Goal: Check status: Check status

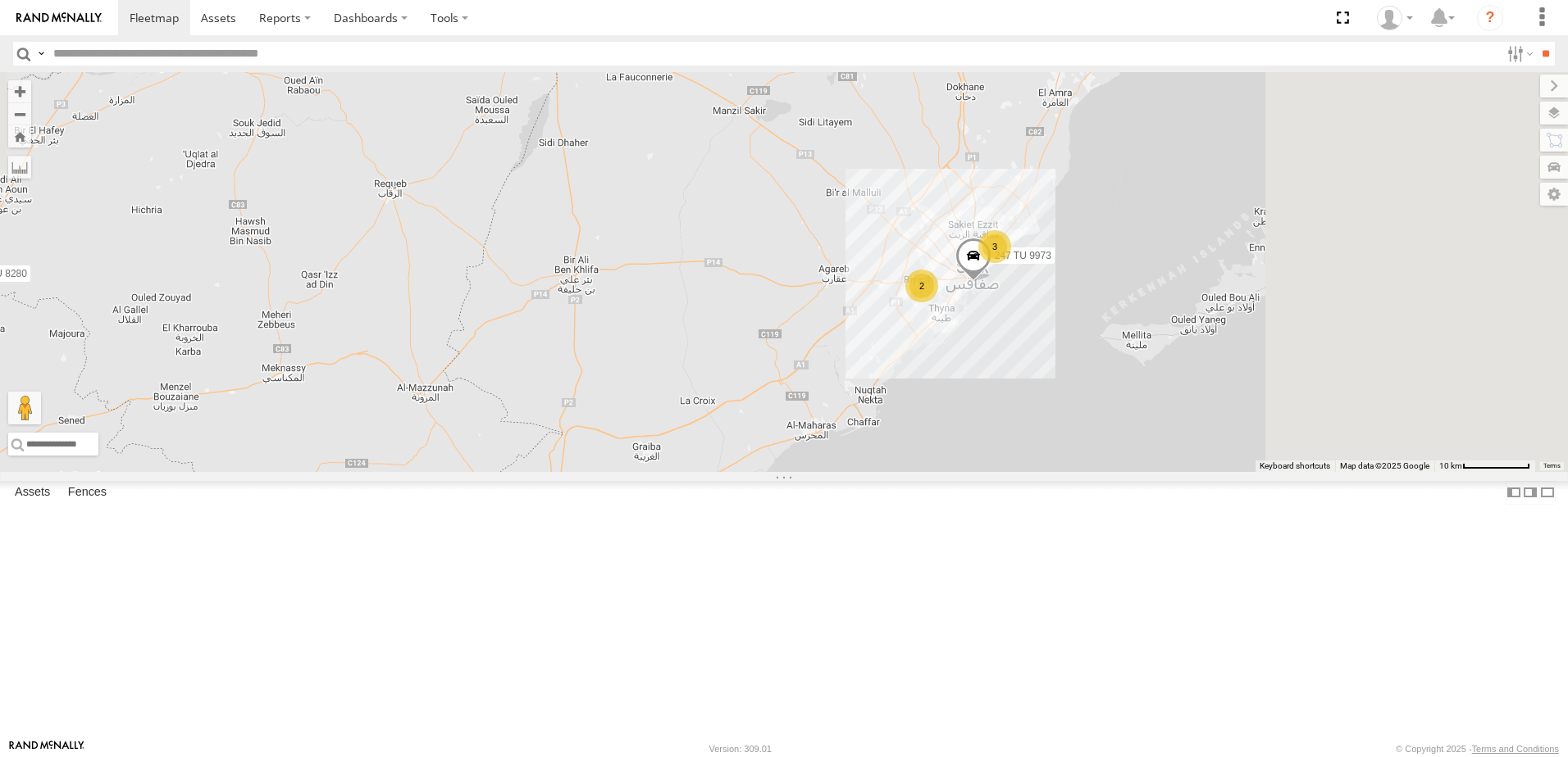
drag, startPoint x: 985, startPoint y: 305, endPoint x: 725, endPoint y: 685, distance: 460.4
click at [725, 472] on div "245 TU 9053 231 TU 3163 246 TU 8280 241 TU 2029 3 245 TU 9057 2 245 TU 9058 245…" at bounding box center [784, 272] width 1568 height 400
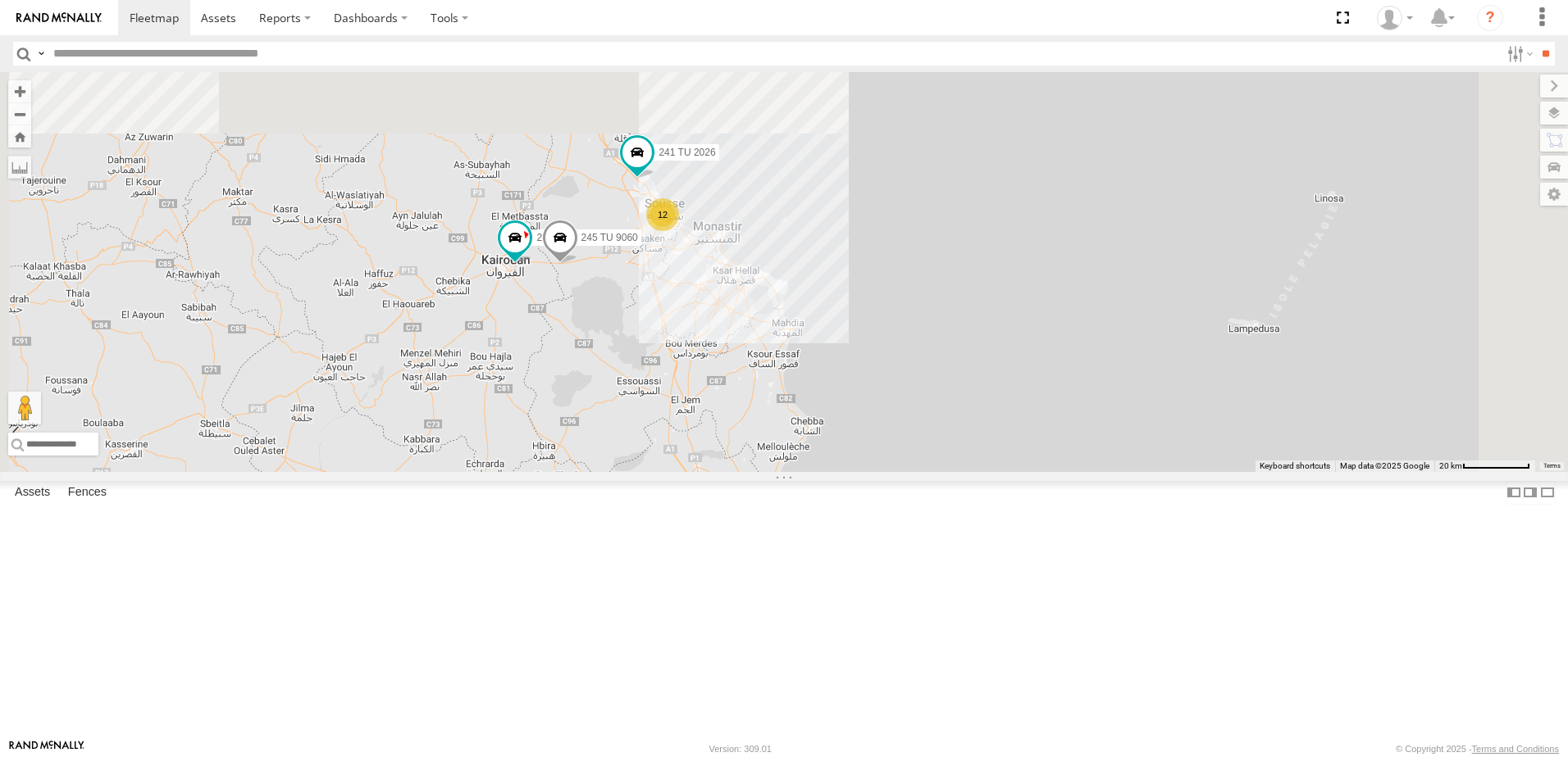
drag, startPoint x: 870, startPoint y: 352, endPoint x: 777, endPoint y: 607, distance: 271.4
click at [777, 472] on div "245 TU 9053 231 TU 3163 246 TU 8280 241 TU 2029 245 TU 9057 245 TU 9058 245 TU …" at bounding box center [784, 272] width 1568 height 400
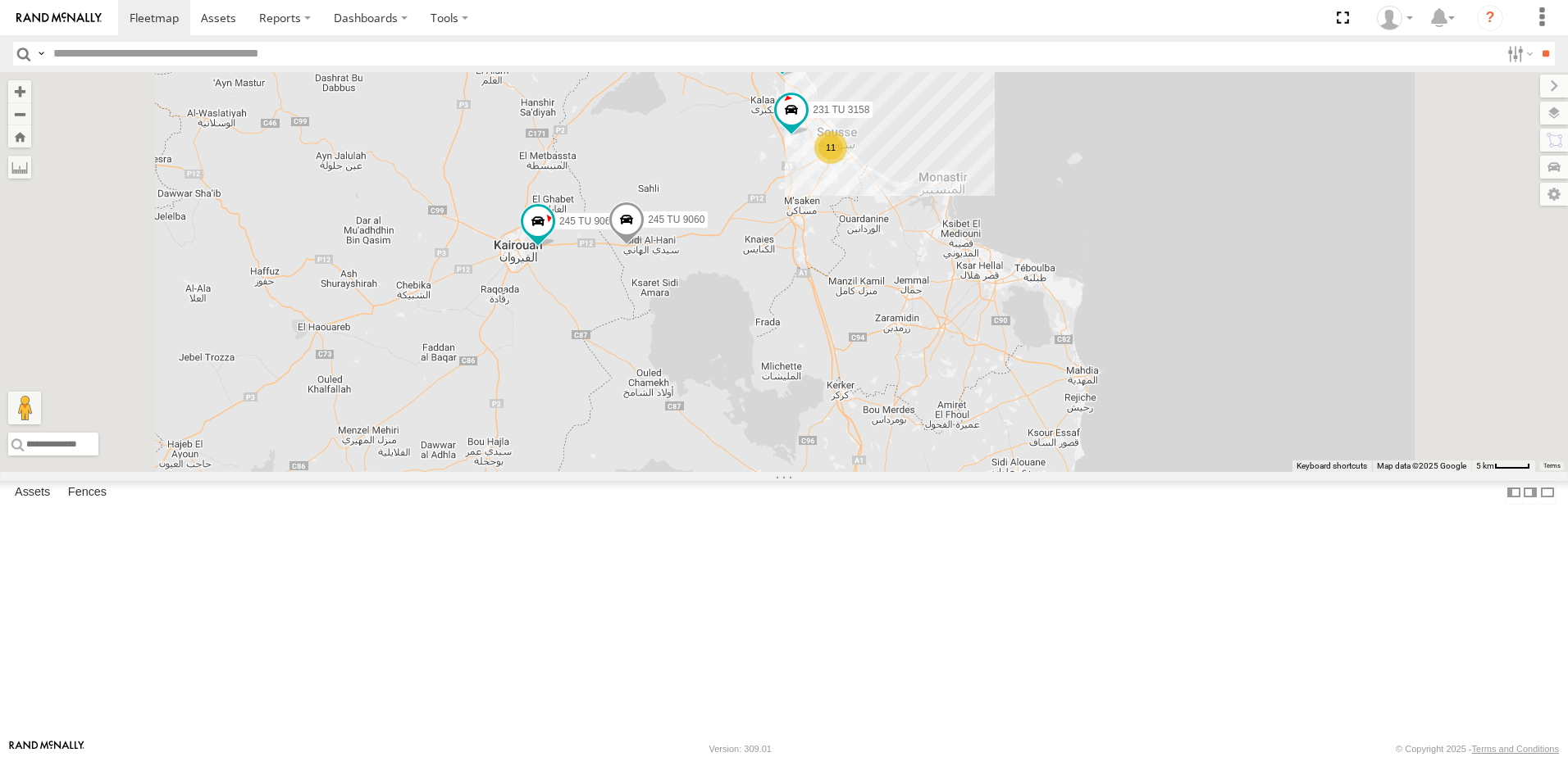
click at [644, 247] on span at bounding box center [626, 224] width 36 height 44
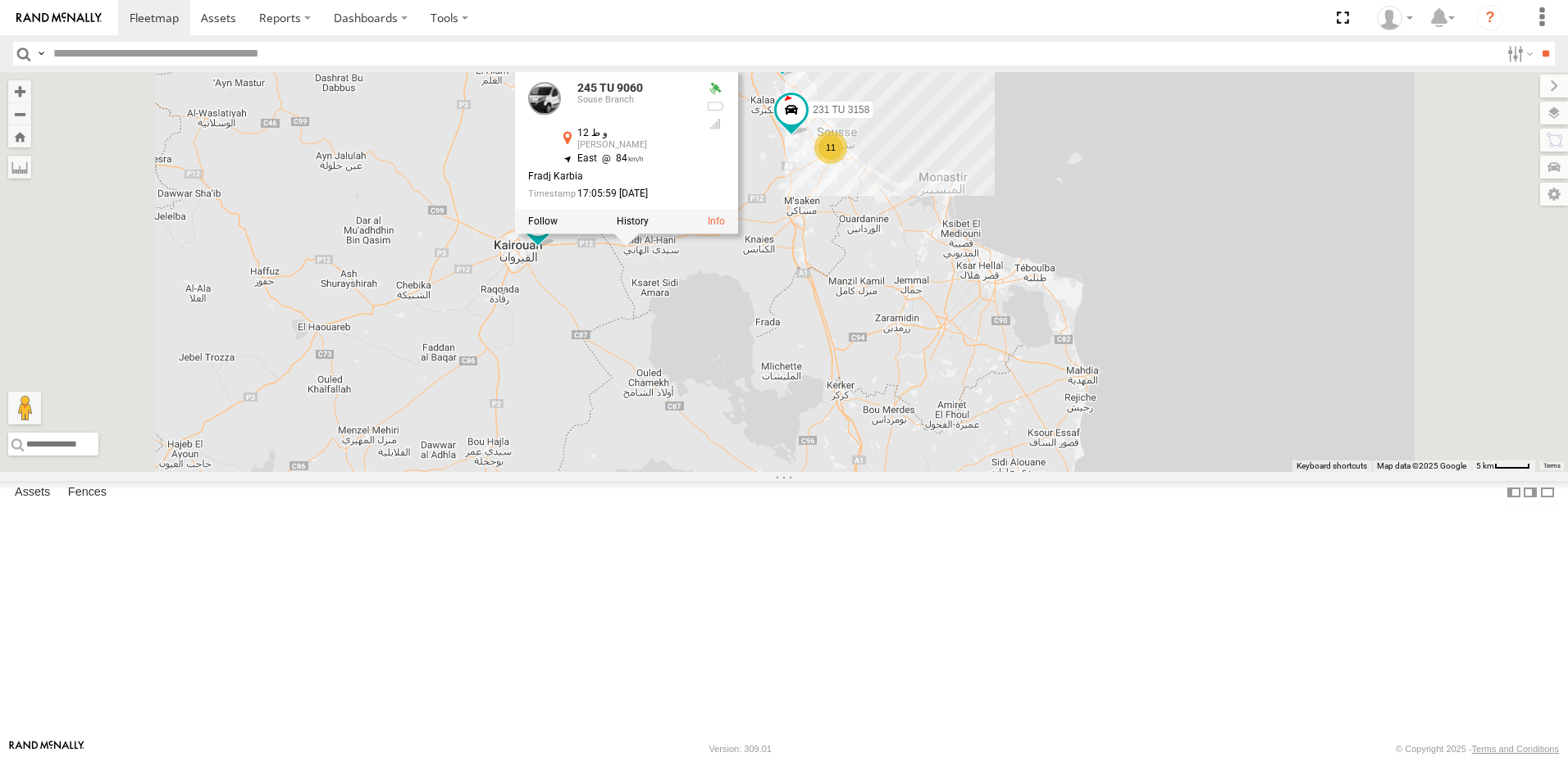
click at [795, 420] on div "245 TU 9053 231 TU 3163 246 TU 8280 241 TU 2029 245 TU 9057 245 TU 9058 245 TU …" at bounding box center [784, 272] width 1568 height 400
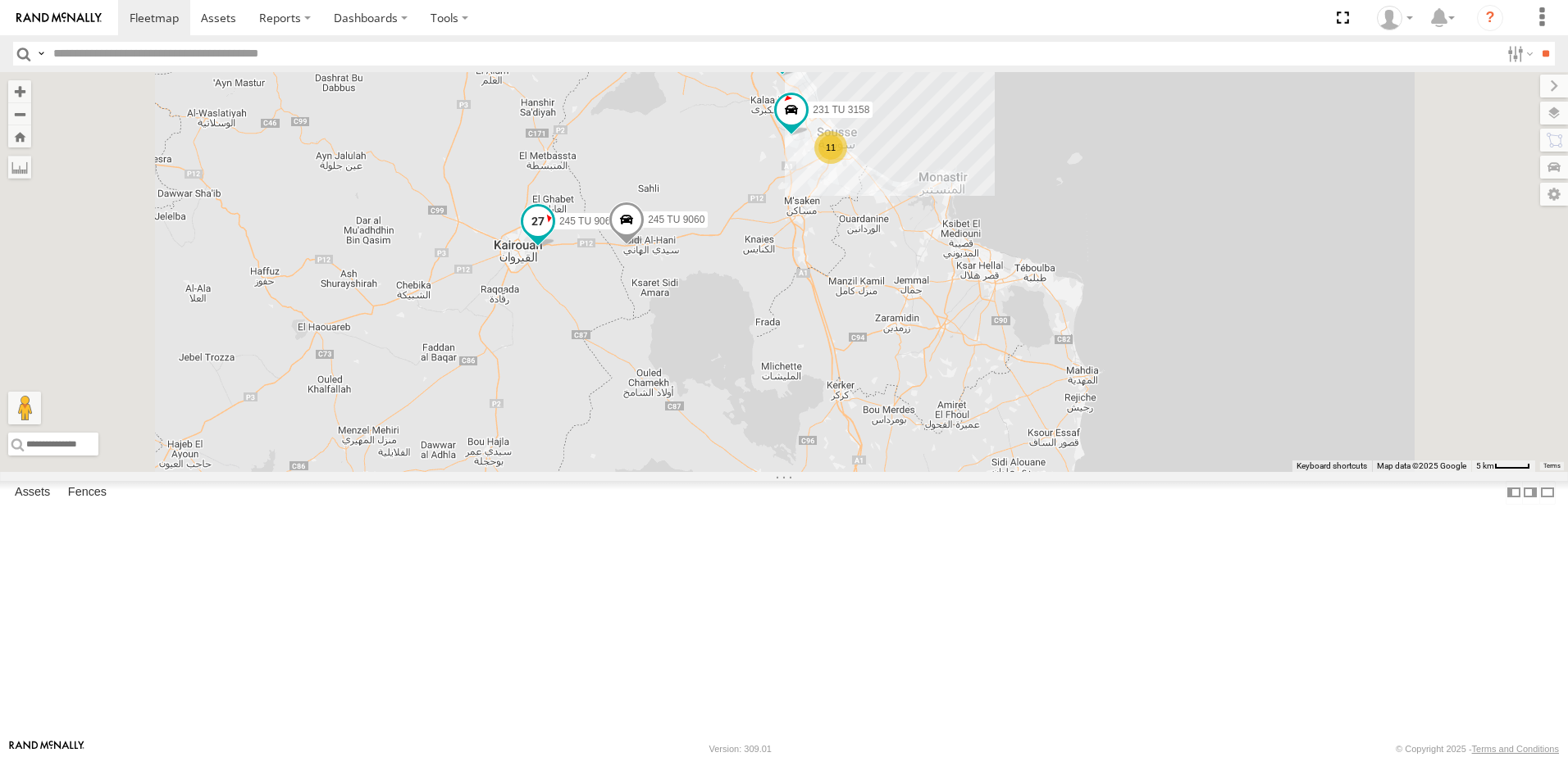
click at [553, 236] on span at bounding box center [538, 222] width 30 height 30
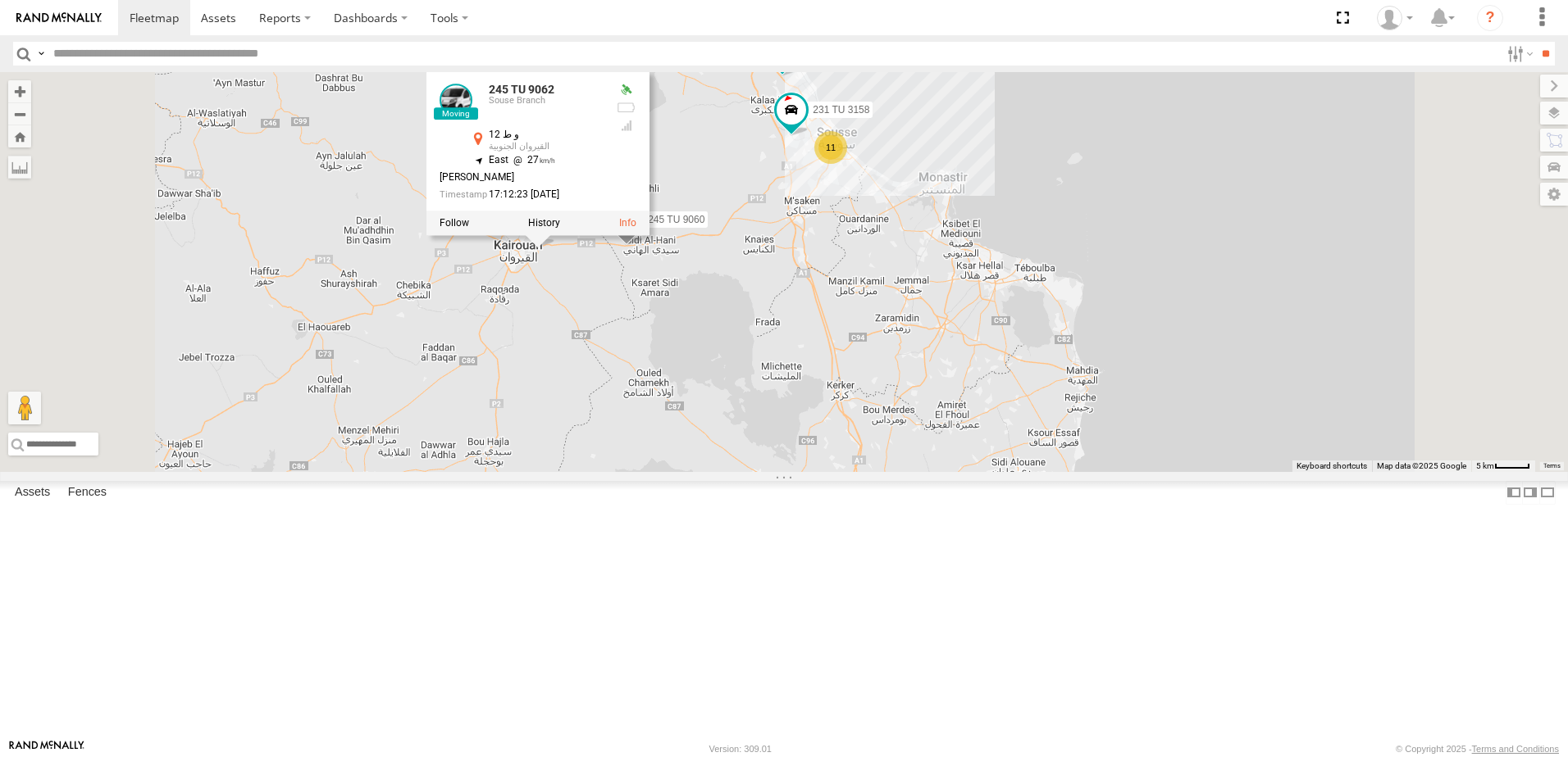
click at [763, 408] on div "245 TU 9053 231 TU 3163 246 TU 8280 241 TU 2029 245 TU 9057 245 TU 9058 245 TU …" at bounding box center [784, 272] width 1568 height 400
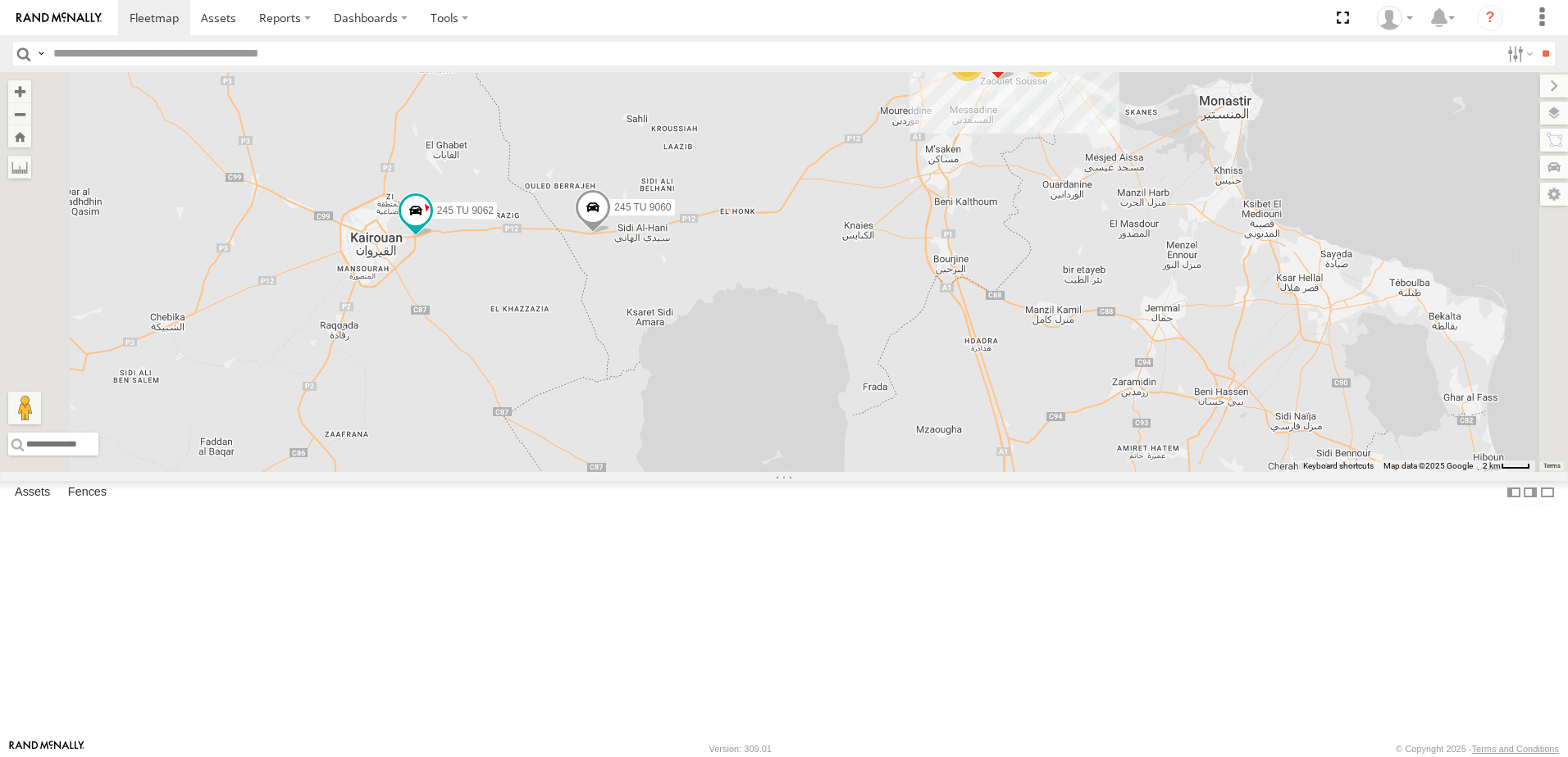
click at [611, 234] on span at bounding box center [592, 212] width 36 height 44
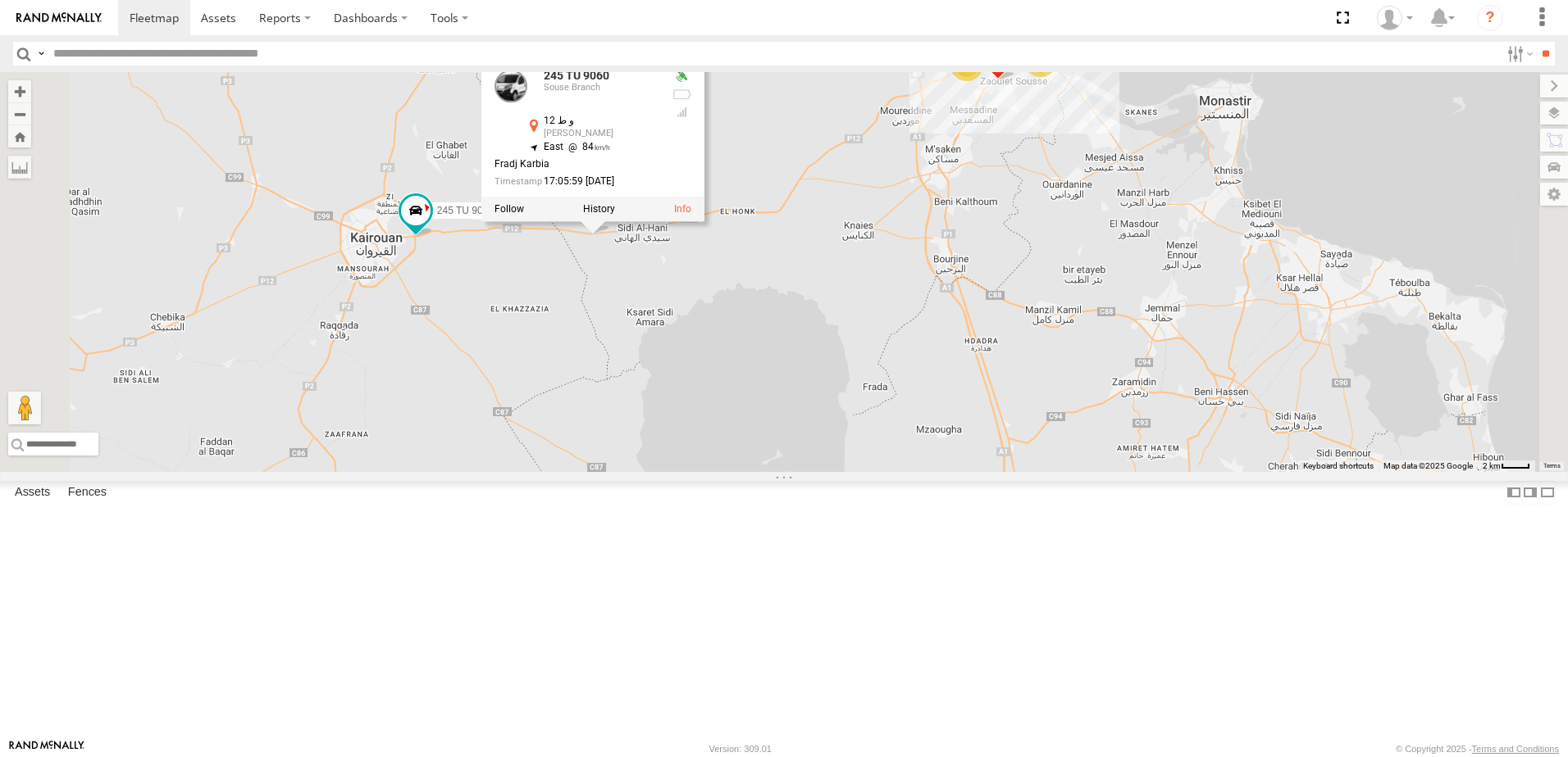
click at [671, 472] on div "245 TU 9053 231 TU 3163 246 TU 8280 241 TU 2029 245 TU 9057 245 TU 9058 245 TU …" at bounding box center [784, 272] width 1568 height 400
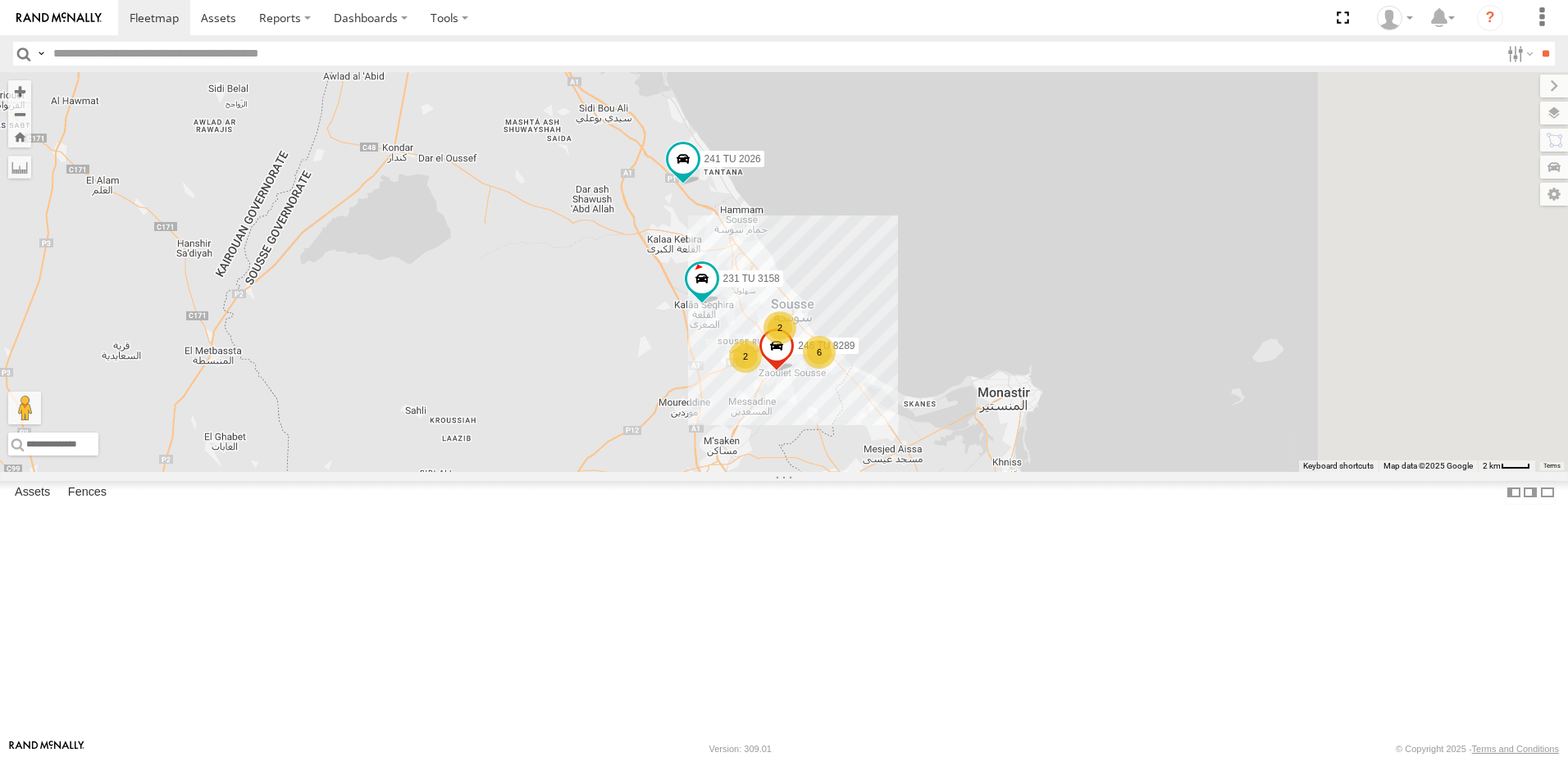
drag, startPoint x: 1048, startPoint y: 236, endPoint x: 683, endPoint y: 600, distance: 515.5
click at [683, 472] on div "245 TU 9053 231 TU 3163 246 TU 8280 241 TU 2029 245 TU 9057 245 TU 9058 245 TU …" at bounding box center [784, 272] width 1568 height 400
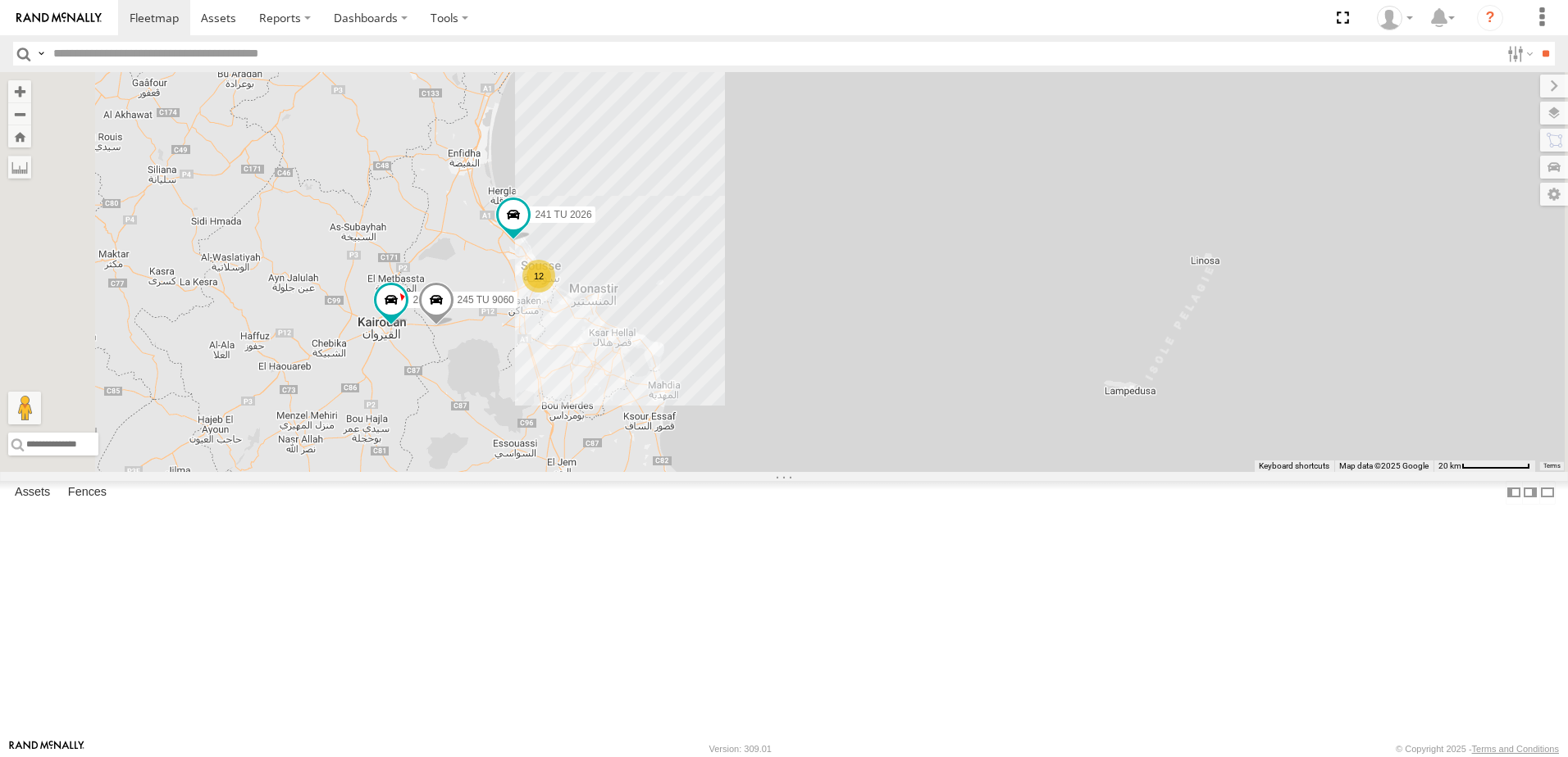
drag, startPoint x: 515, startPoint y: 337, endPoint x: 632, endPoint y: 316, distance: 118.9
click at [632, 316] on div "245 TU 9053 231 TU 3163 246 TU 8280 241 TU 2029 245 TU 9057 245 TU 9058 245 TU …" at bounding box center [784, 272] width 1568 height 400
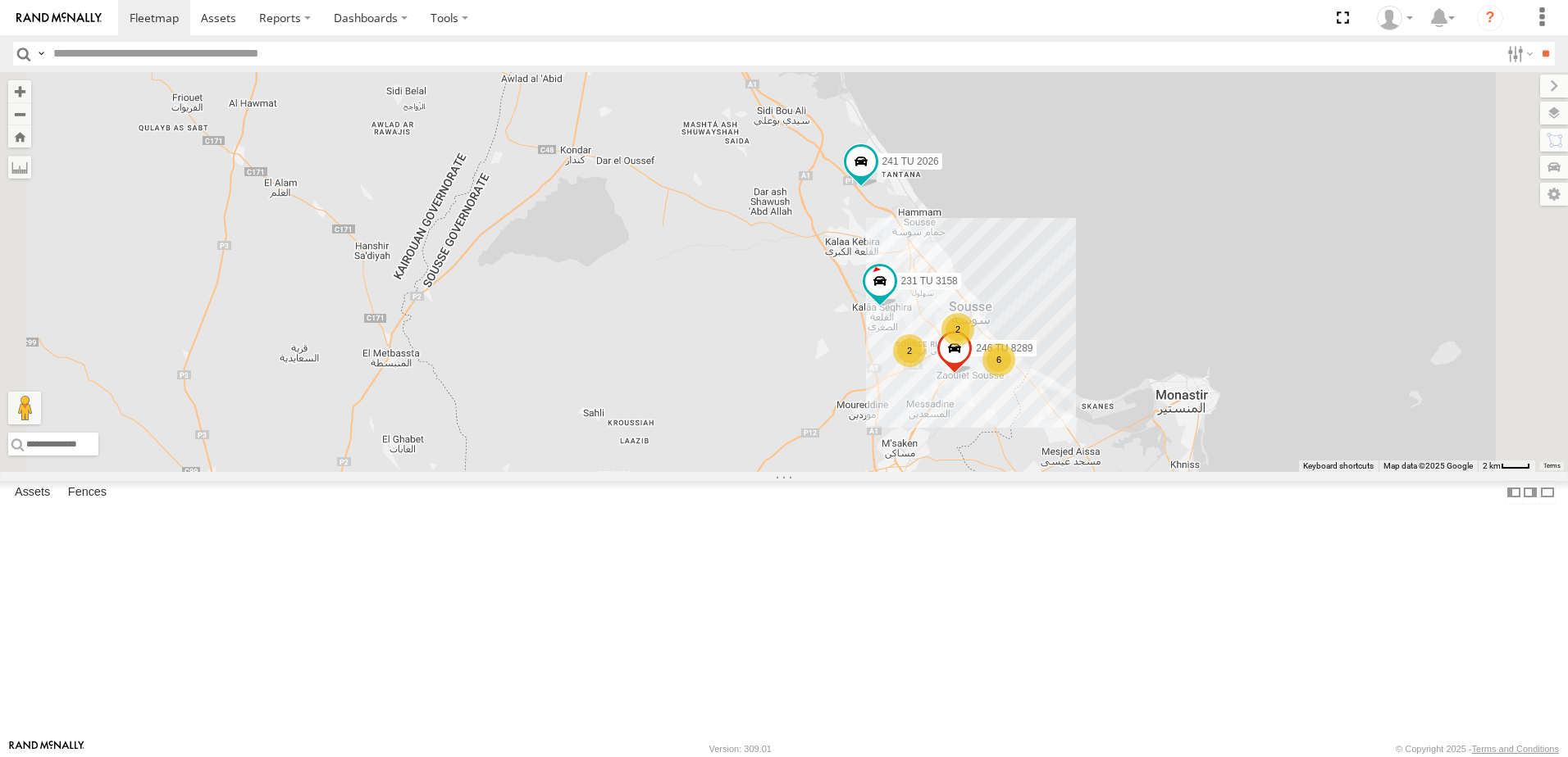
drag, startPoint x: 664, startPoint y: 494, endPoint x: 653, endPoint y: 388, distance: 106.6
click at [653, 388] on div "245 TU 9053 231 TU 3163 246 TU 8280 241 TU 2029 245 TU 9057 245 TU 9058 245 TU …" at bounding box center [784, 272] width 1568 height 400
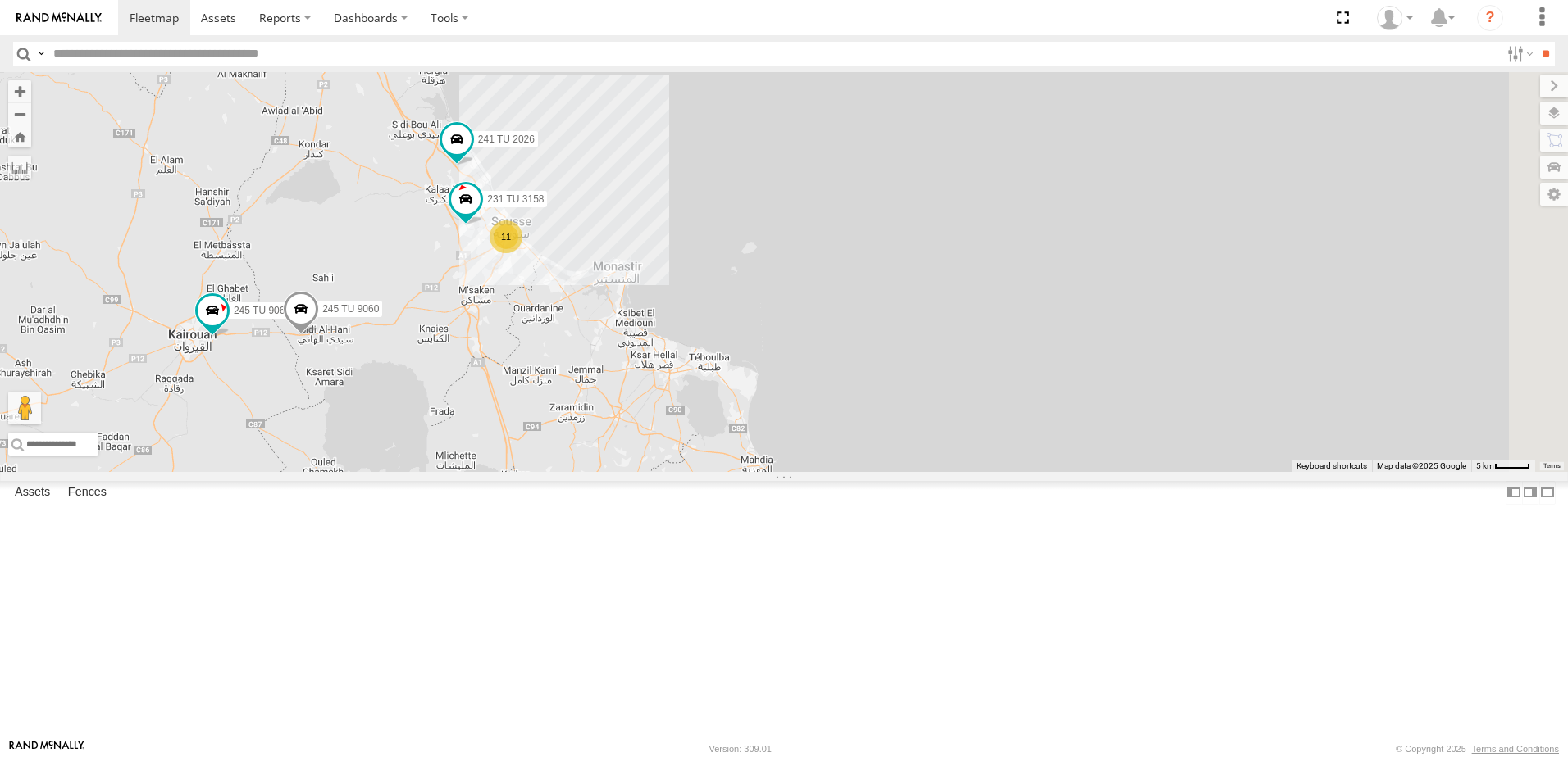
drag, startPoint x: 981, startPoint y: 391, endPoint x: 717, endPoint y: 435, distance: 267.6
click at [717, 435] on div "245 TU 9053 231 TU 3163 246 TU 8280 241 TU 2029 245 TU 9057 245 TU 9058 245 TU …" at bounding box center [784, 272] width 1568 height 400
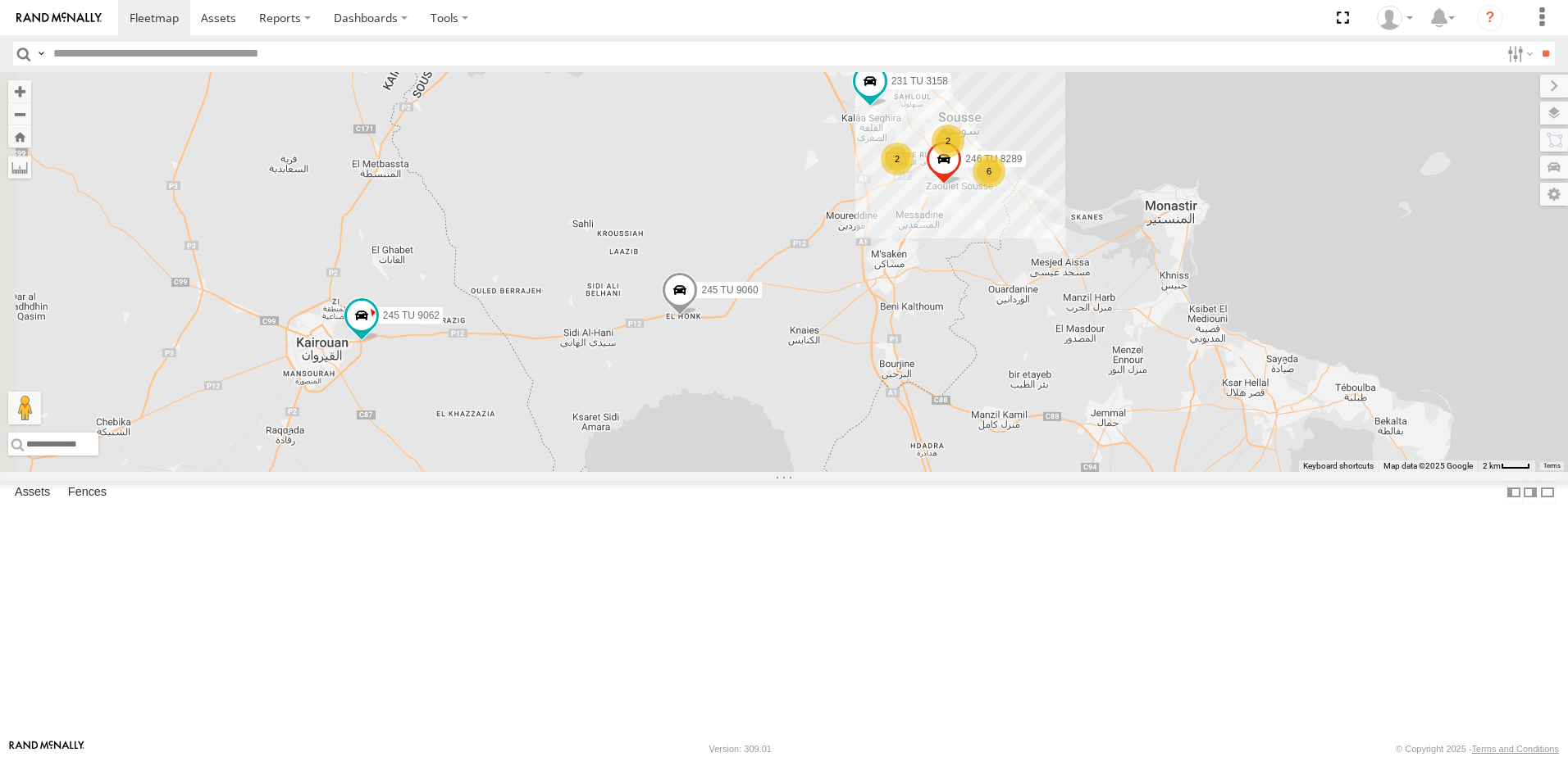
drag, startPoint x: 481, startPoint y: 392, endPoint x: 874, endPoint y: 300, distance: 403.6
click at [874, 300] on div "245 TU 9053 231 TU 3163 246 TU 8280 241 TU 2029 245 TU 9057 245 TU 9058 245 TU …" at bounding box center [784, 272] width 1568 height 400
click at [377, 331] on span at bounding box center [362, 316] width 30 height 30
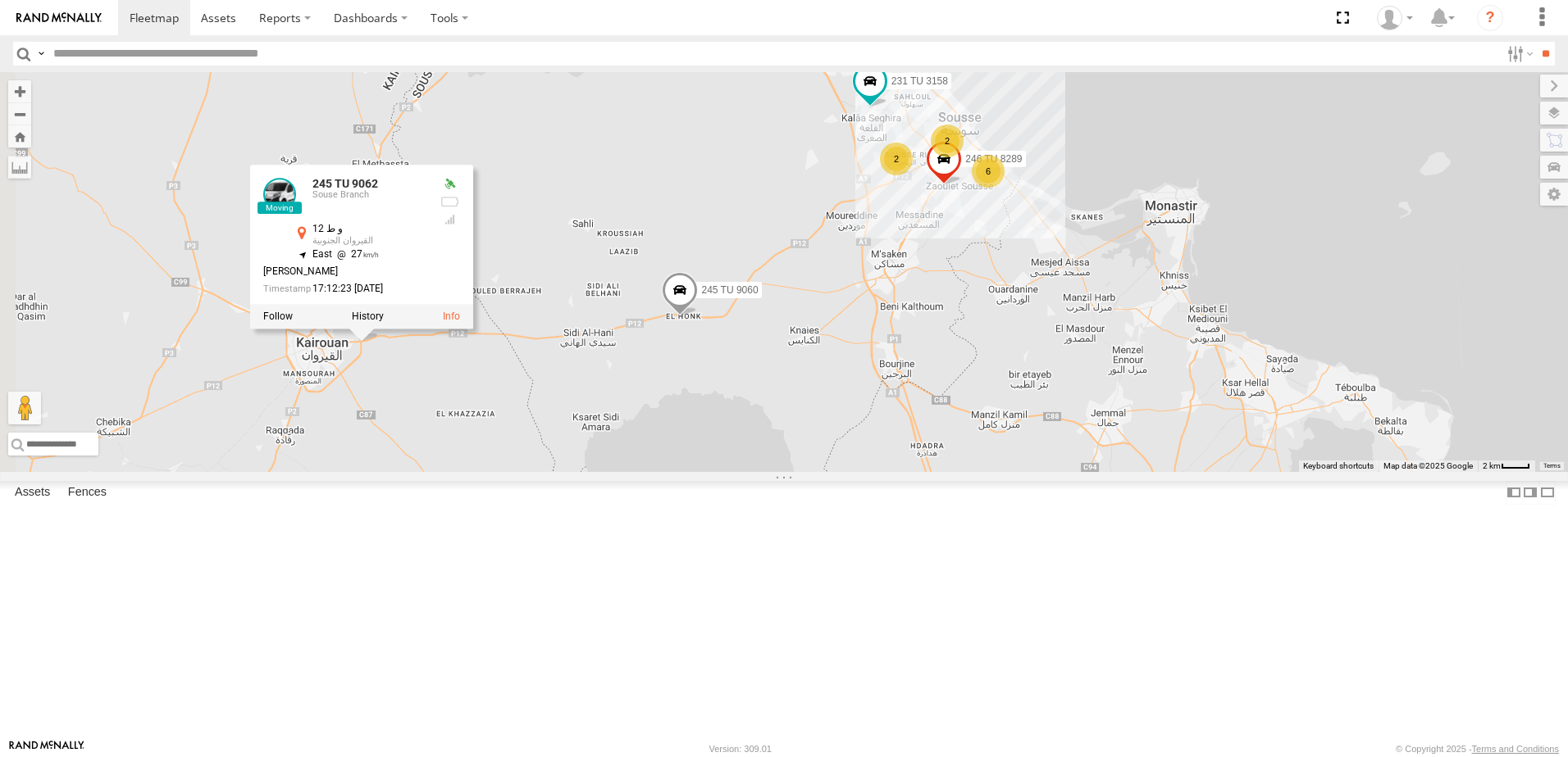
click at [296, 211] on link at bounding box center [279, 194] width 32 height 32
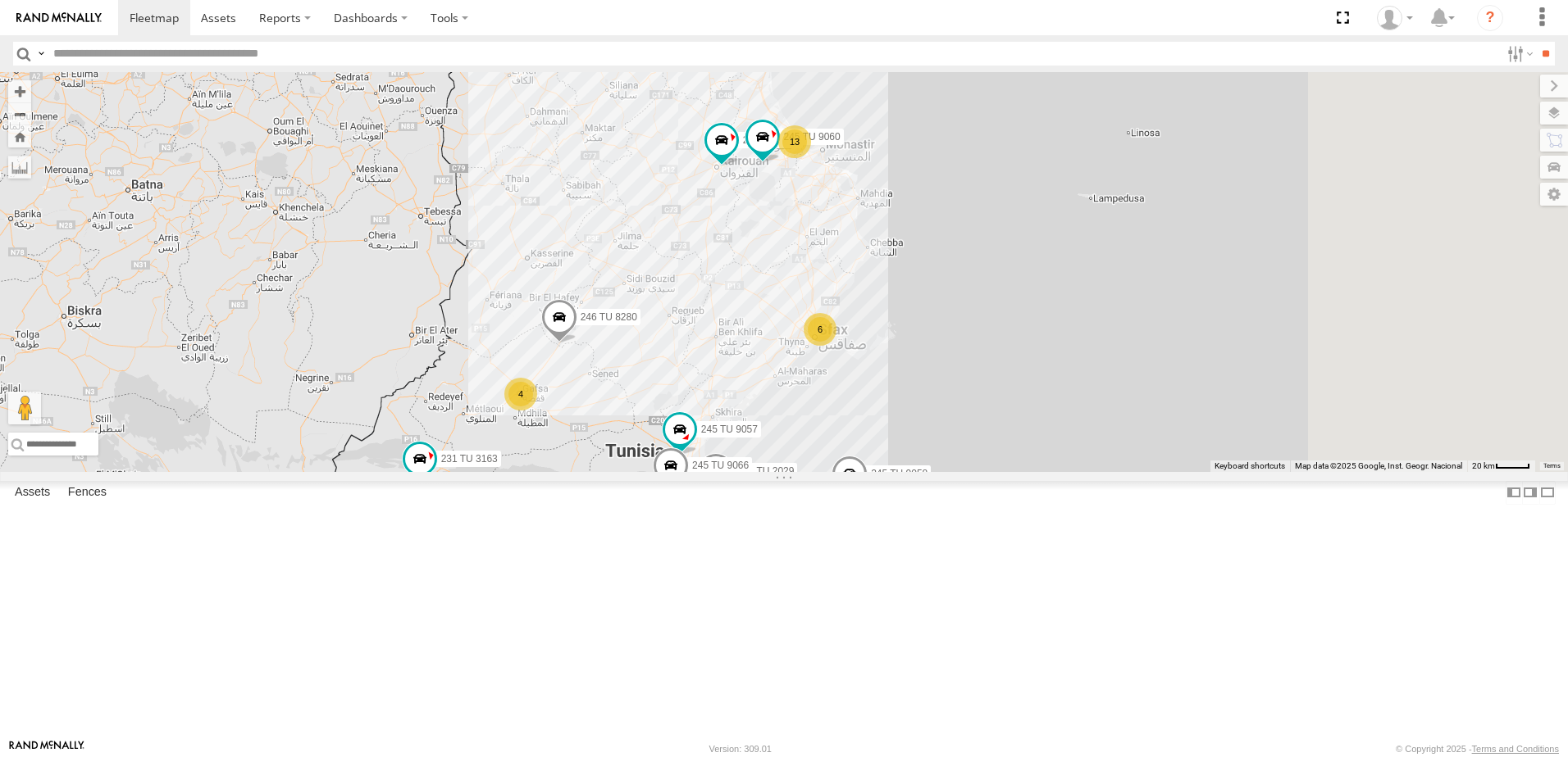
drag, startPoint x: 994, startPoint y: 384, endPoint x: 783, endPoint y: 413, distance: 213.0
click at [783, 413] on div "245 TU 9053 231 TU 3163 246 TU 8280 7 3 13 241 TU 2029 4 6 245 TU 9057 2 245 TU…" at bounding box center [784, 272] width 1568 height 400
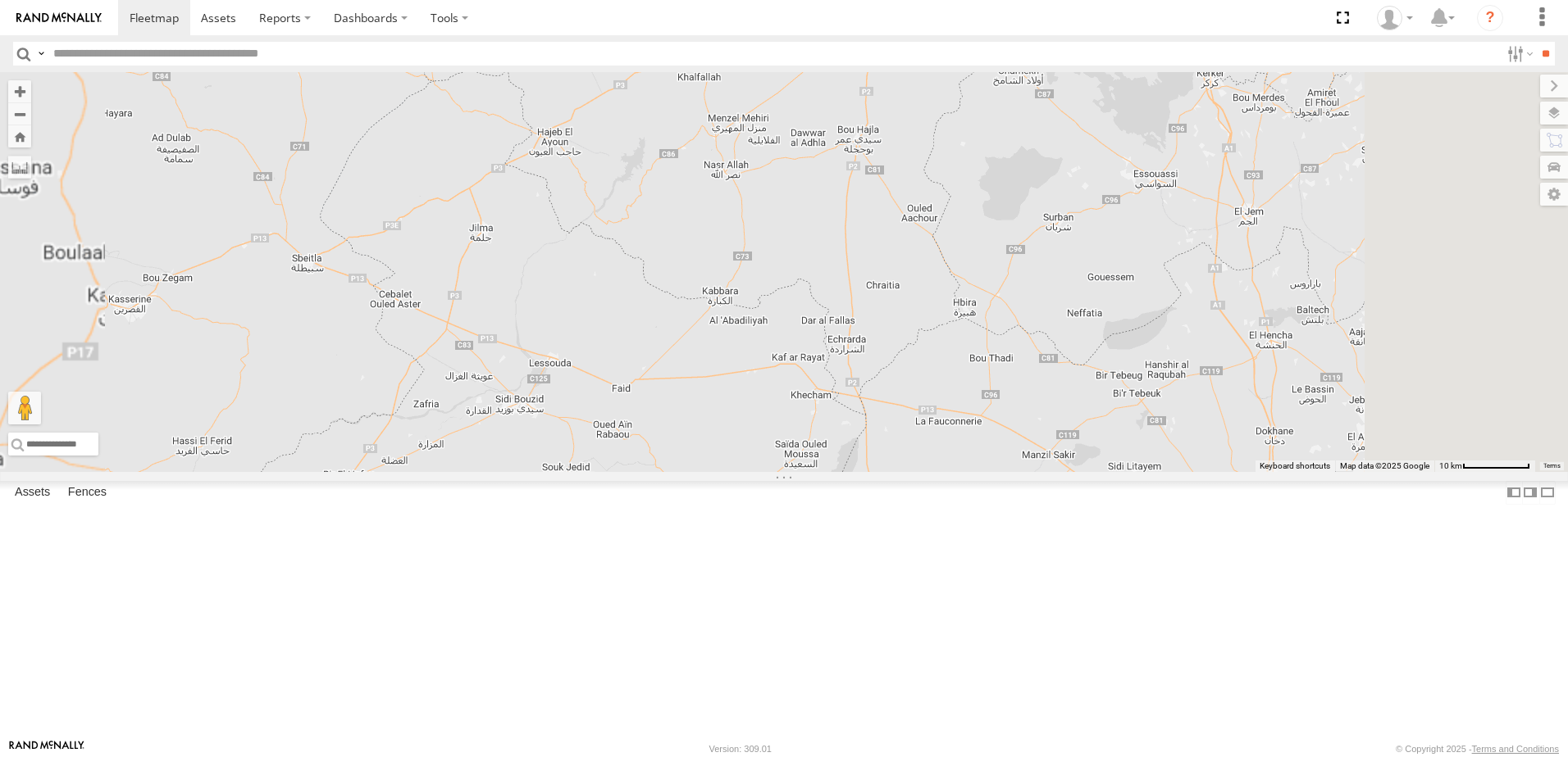
click at [1304, 403] on div "245 TU 9053 231 TU 3163 246 TU 8280 241 TU 2029 245 TU 9057 245 TU 9058 245 TU …" at bounding box center [784, 272] width 1568 height 400
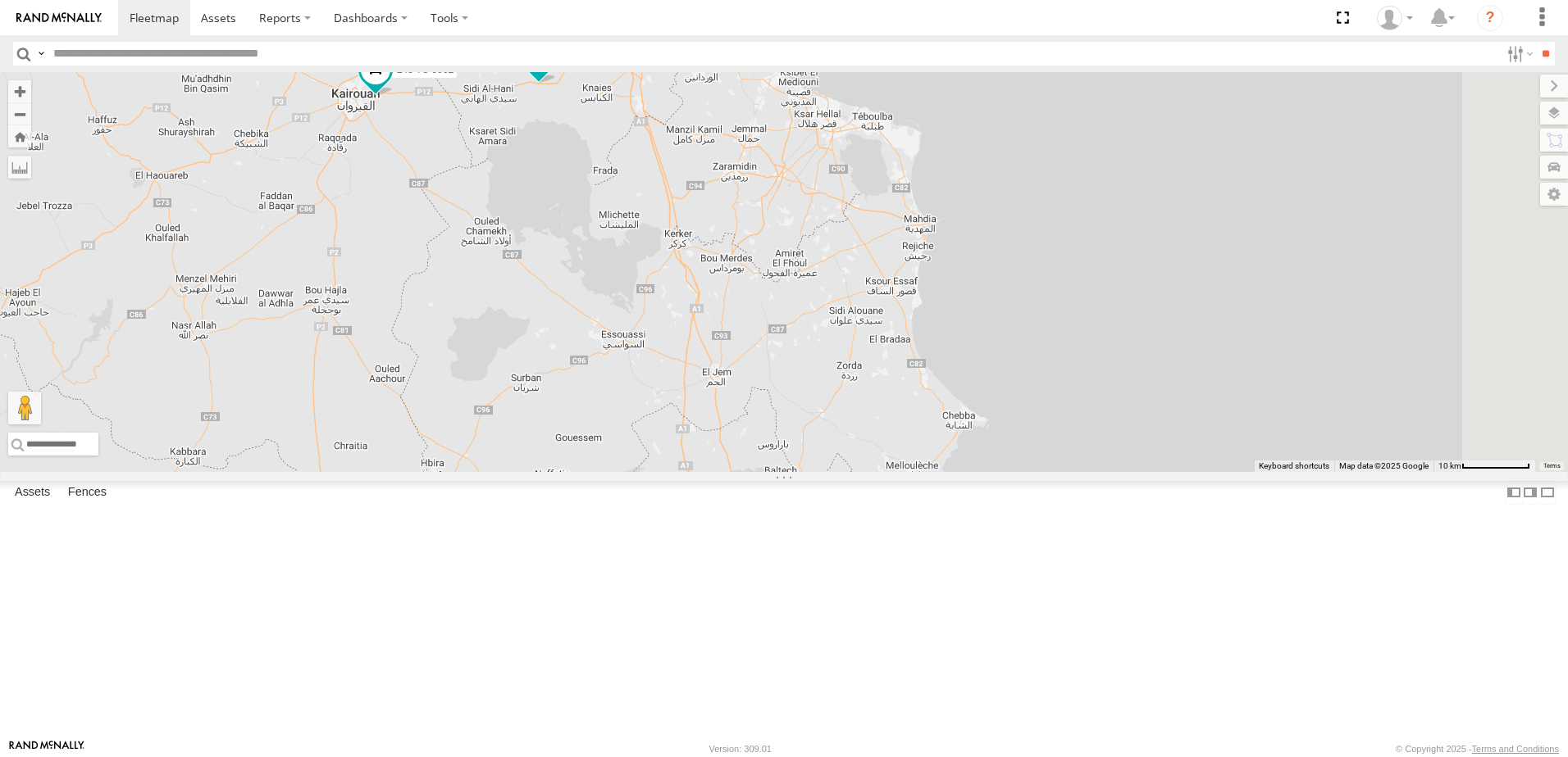
drag, startPoint x: 1304, startPoint y: 403, endPoint x: 768, endPoint y: 566, distance: 560.2
click at [768, 472] on div "245 TU 9053 231 TU 3163 246 TU 8280 241 TU 2029 245 TU 9057 245 TU 9058 245 TU …" at bounding box center [784, 272] width 1568 height 400
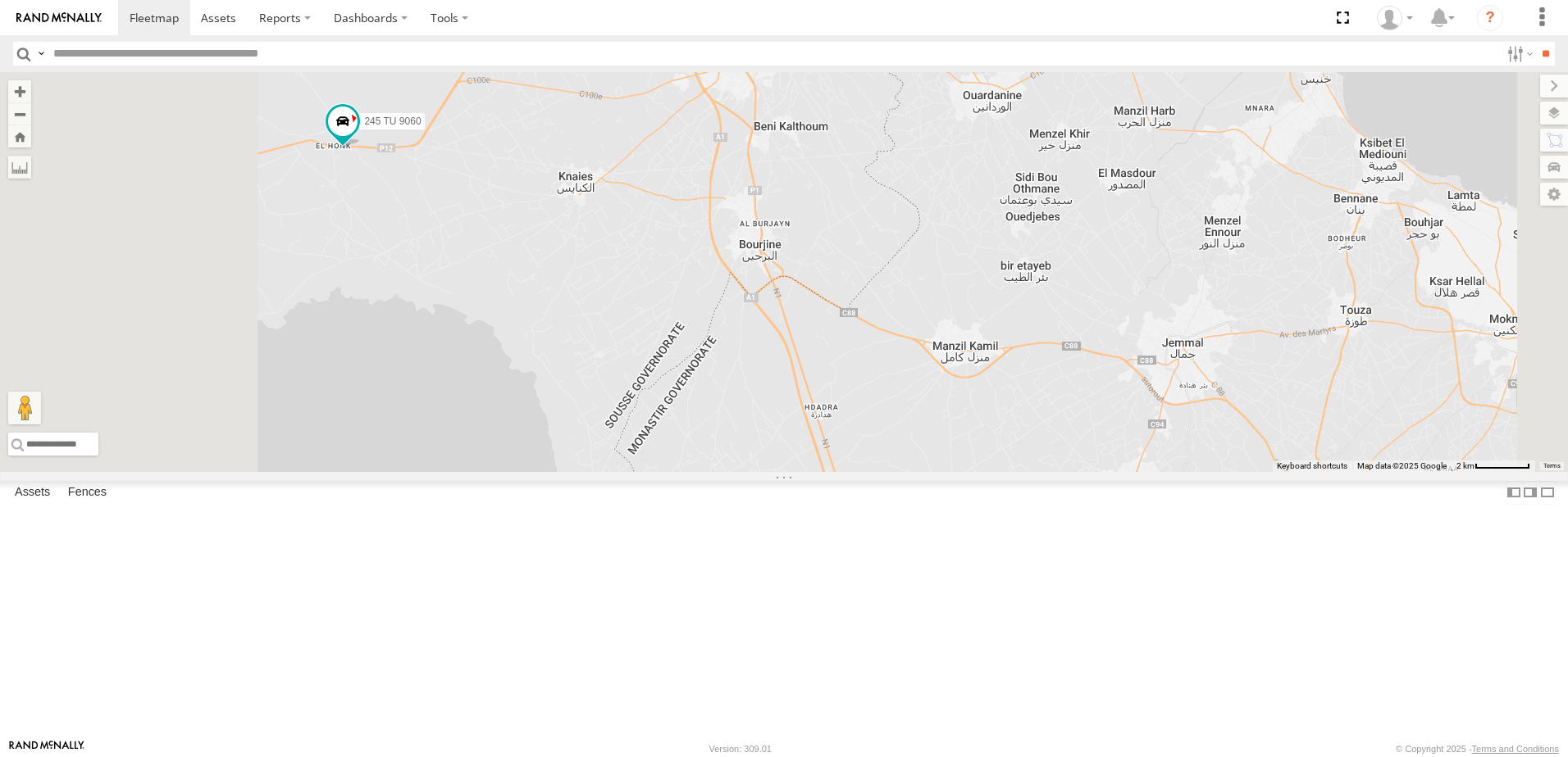
drag, startPoint x: 691, startPoint y: 270, endPoint x: 847, endPoint y: 563, distance: 331.9
click at [847, 472] on div "245 TU 9053 231 TU 3163 246 TU 8280 241 TU 2029 245 TU 9057 245 TU 9058 245 TU …" at bounding box center [784, 272] width 1568 height 400
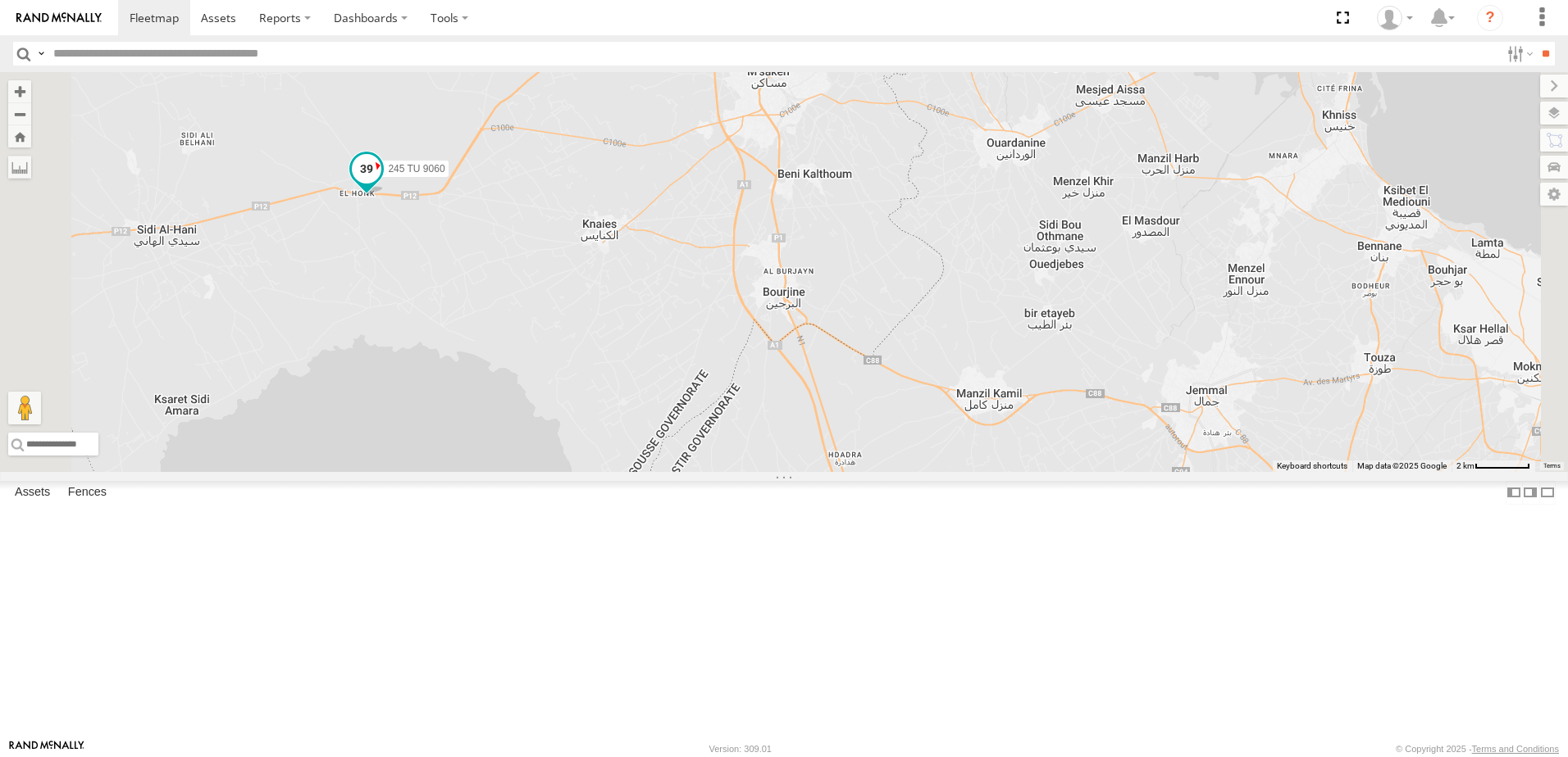
click at [382, 184] on span at bounding box center [367, 169] width 30 height 30
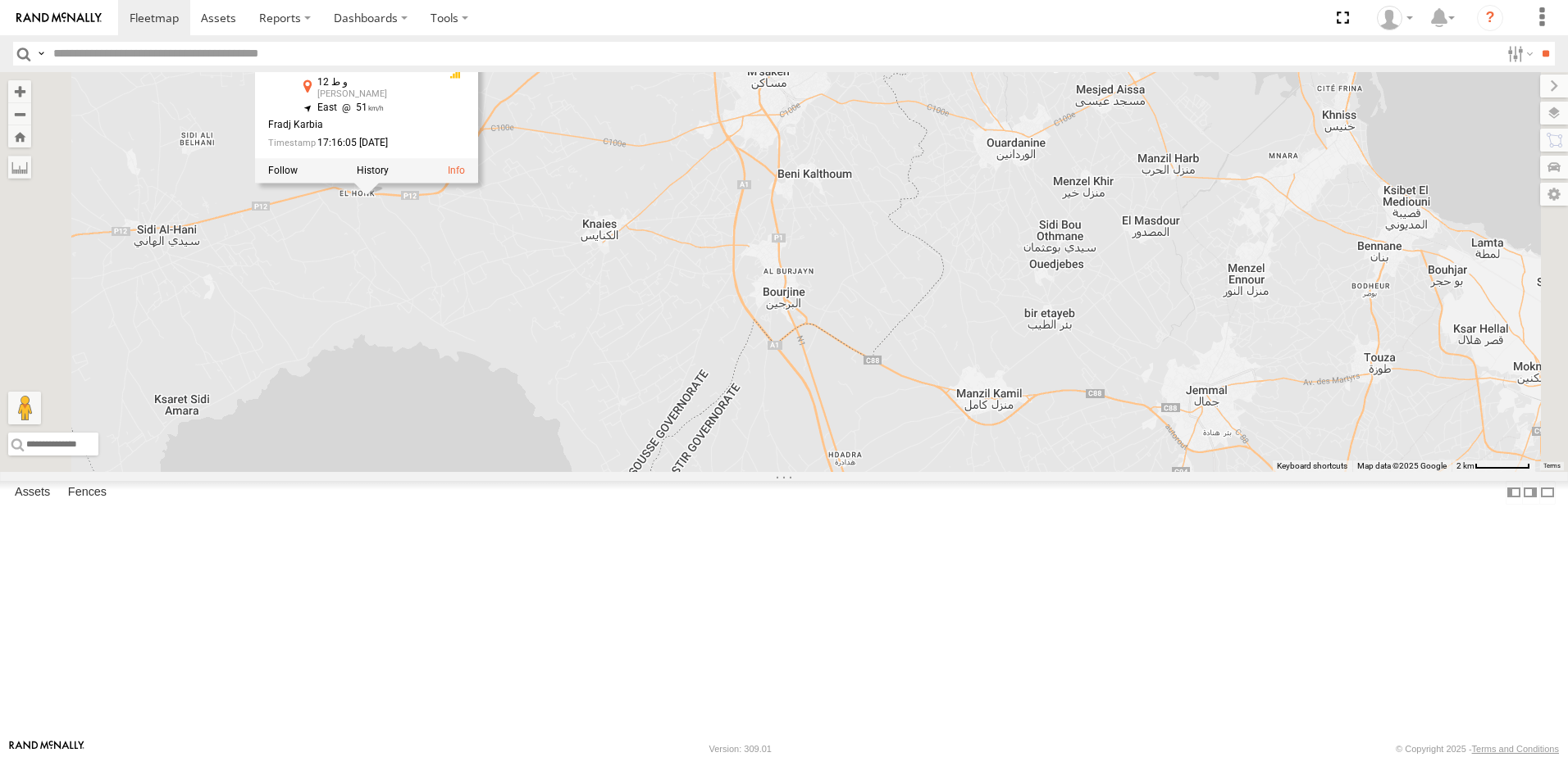
click at [765, 387] on div "245 TU 9053 231 TU 3163 246 TU 8280 241 TU 2029 245 TU 9057 245 TU 9058 245 TU …" at bounding box center [784, 272] width 1568 height 400
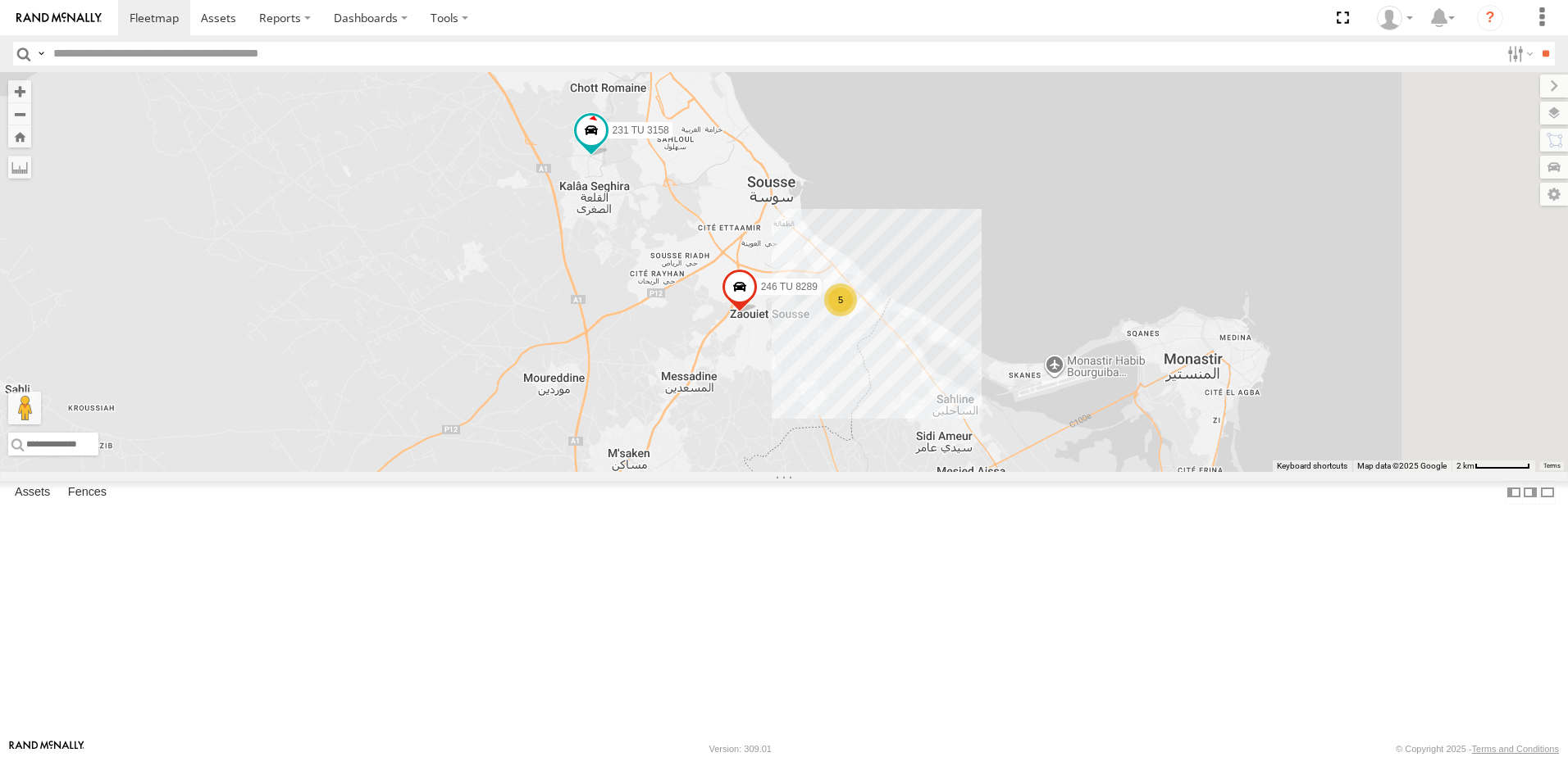
drag, startPoint x: 798, startPoint y: 250, endPoint x: 549, endPoint y: 799, distance: 602.8
click at [549, 756] on html at bounding box center [784, 378] width 1568 height 757
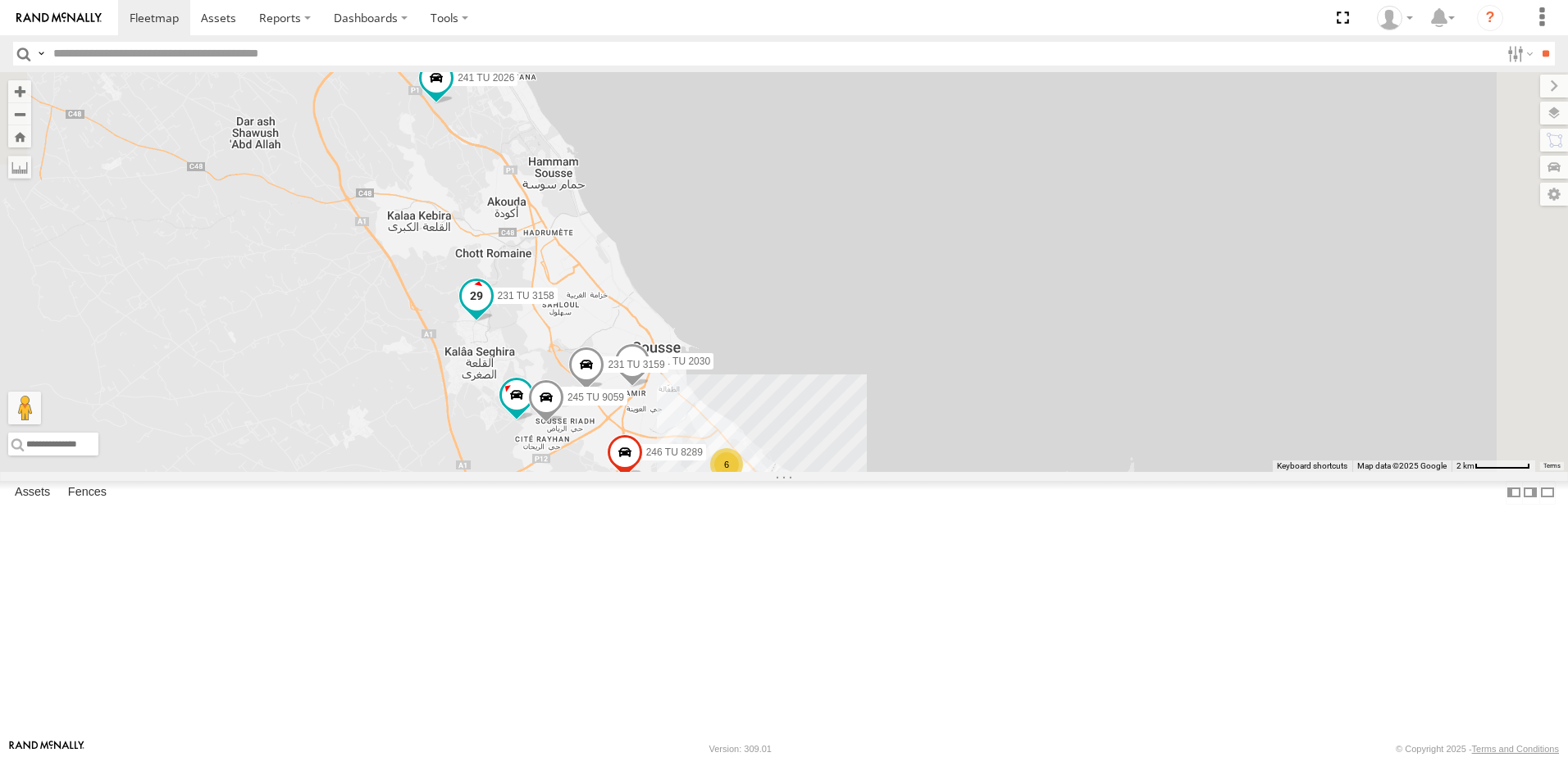
click at [495, 322] on span at bounding box center [476, 299] width 36 height 44
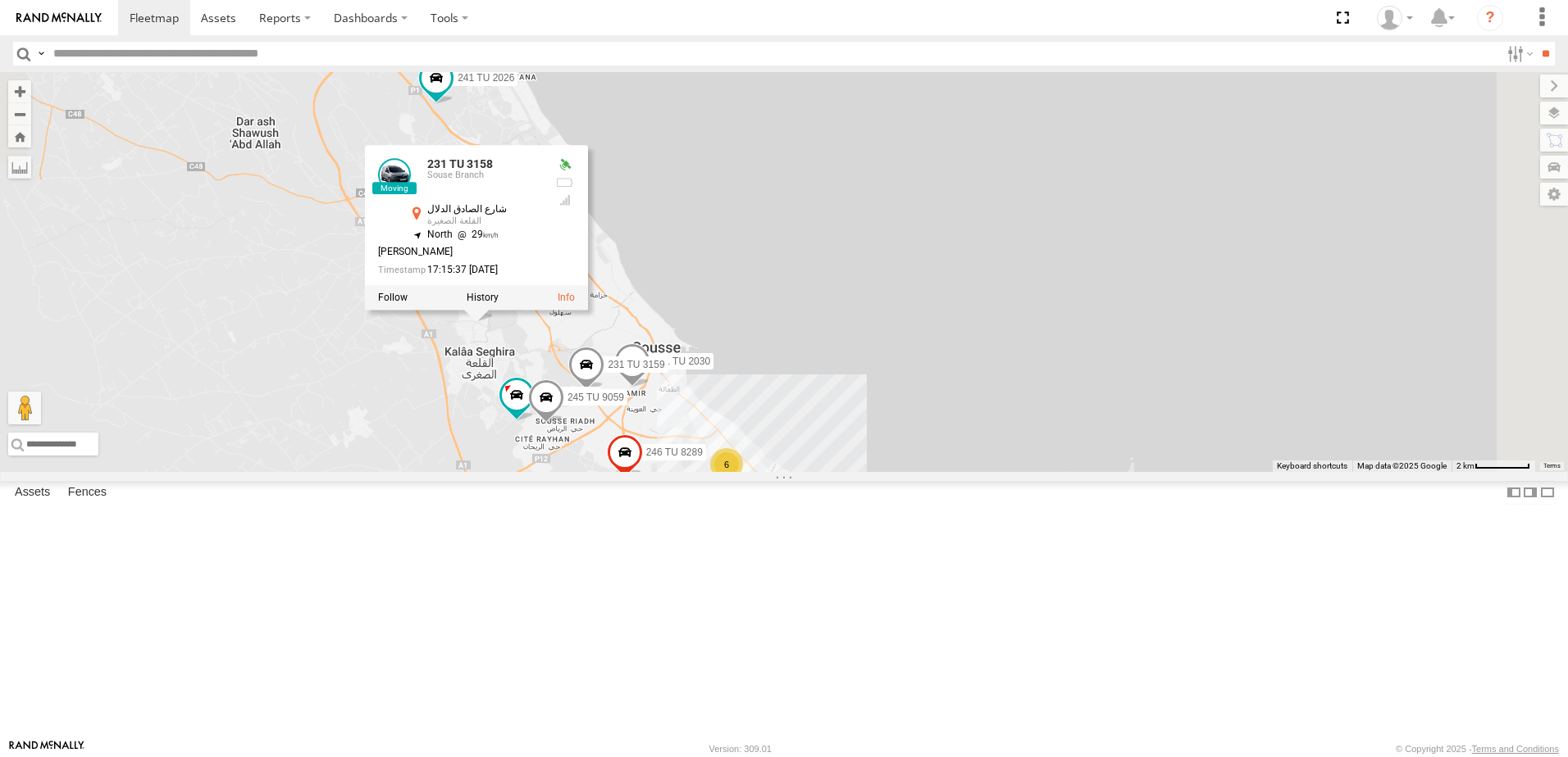
click at [590, 472] on div "245 TU 9053 231 TU 3163 246 TU 8280 241 TU 2029 245 TU 9057 245 TU 9058 245 TU …" at bounding box center [784, 272] width 1568 height 400
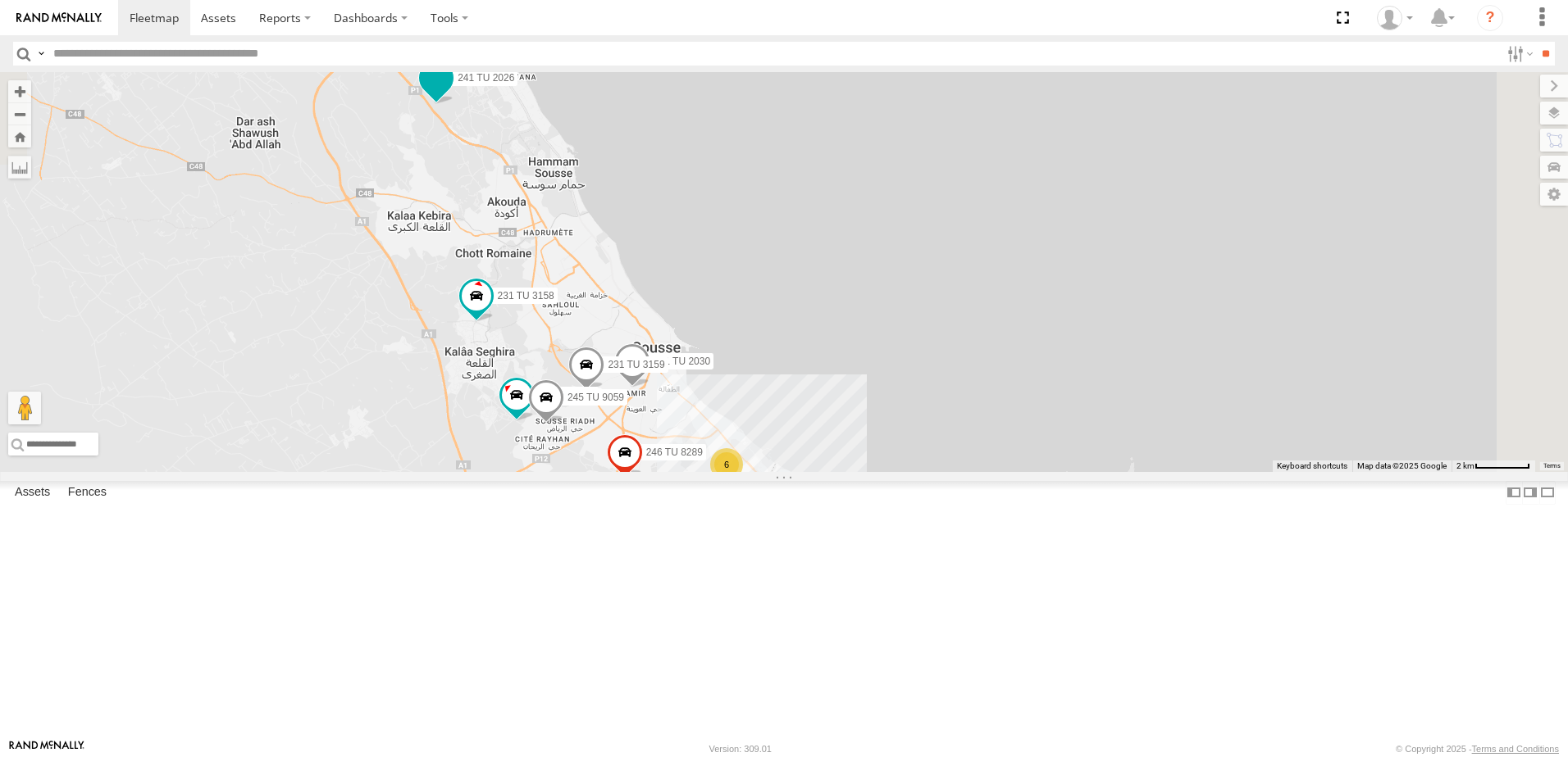
click at [451, 93] on span at bounding box center [436, 79] width 30 height 30
click at [614, 309] on div "245 TU 9053 231 TU 3163 246 TU 8280 241 TU 2029 245 TU 9057 245 TU 9058 245 TU …" at bounding box center [784, 272] width 1568 height 400
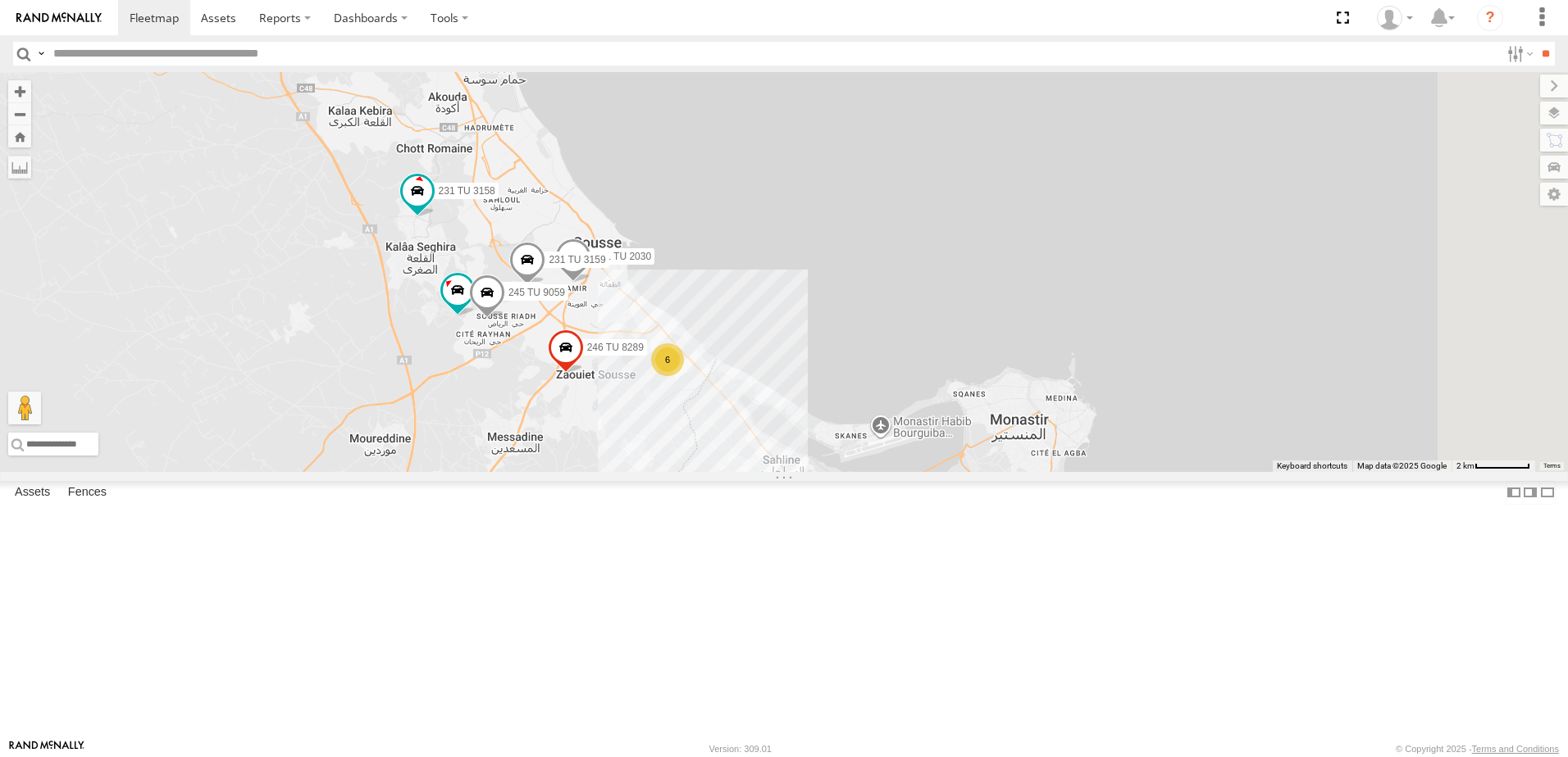
drag, startPoint x: 1008, startPoint y: 428, endPoint x: 943, endPoint y: 315, distance: 130.4
click at [943, 315] on div "245 TU 9053 231 TU 3163 246 TU 8280 241 TU 2029 245 TU 9057 245 TU 9058 245 TU …" at bounding box center [784, 272] width 1568 height 400
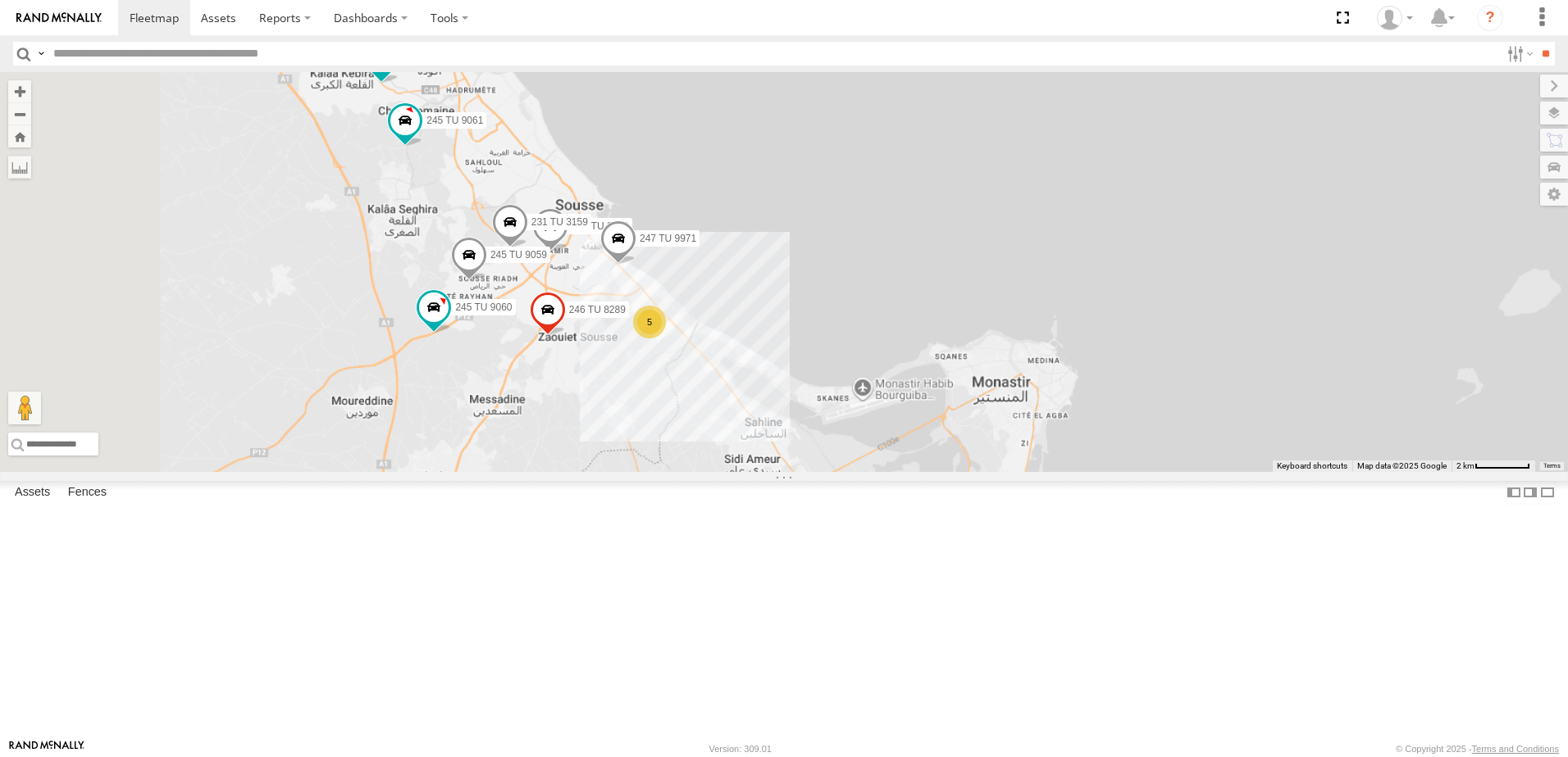
drag, startPoint x: 711, startPoint y: 371, endPoint x: 883, endPoint y: 202, distance: 241.1
click at [880, 204] on div "241 TU 2030 231 TU 3159 247 TU 9971 246 TU 8289 245 TU 9059 5 241 TU 2026 245 T…" at bounding box center [784, 272] width 1568 height 400
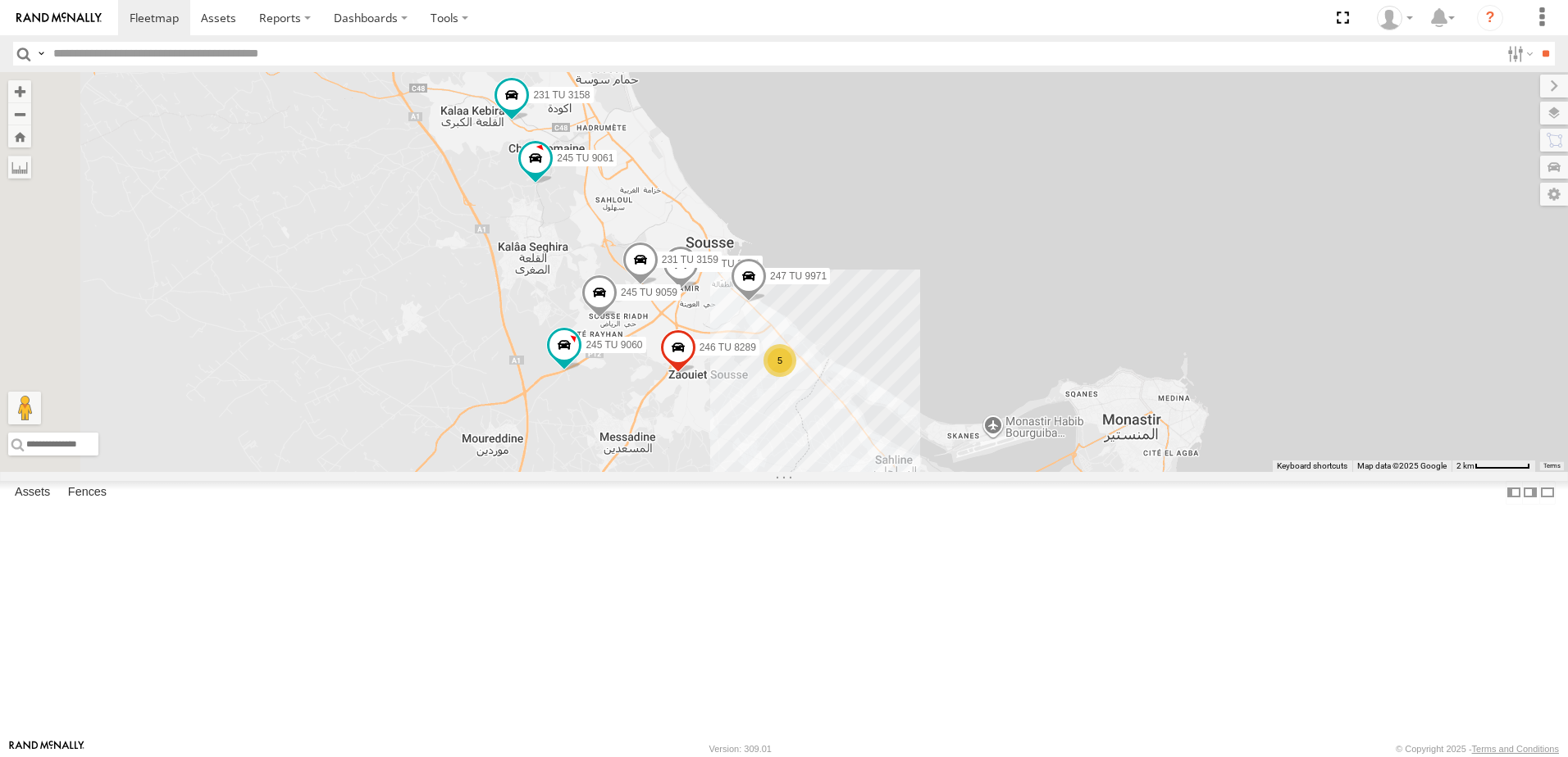
drag, startPoint x: 813, startPoint y: 257, endPoint x: 846, endPoint y: 401, distance: 147.7
click at [841, 433] on div "241 TU 2030 231 TU 3159 247 TU 9971 246 TU 8289 245 TU 9059 5 241 TU 2026 245 T…" at bounding box center [1595, 433] width 1568 height 0
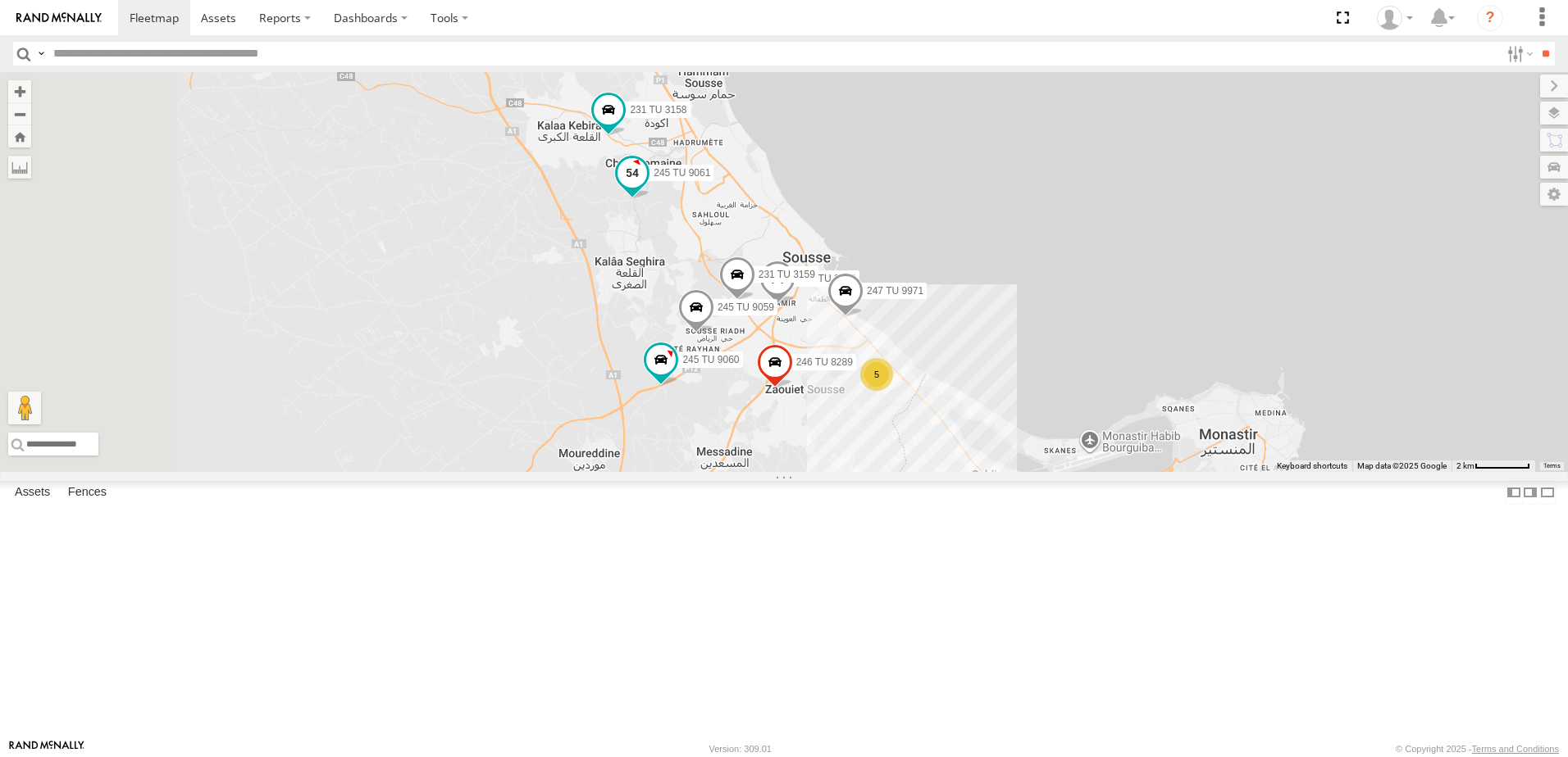
drag, startPoint x: 815, startPoint y: 297, endPoint x: 858, endPoint y: 289, distance: 43.7
click at [650, 199] on span at bounding box center [632, 176] width 36 height 44
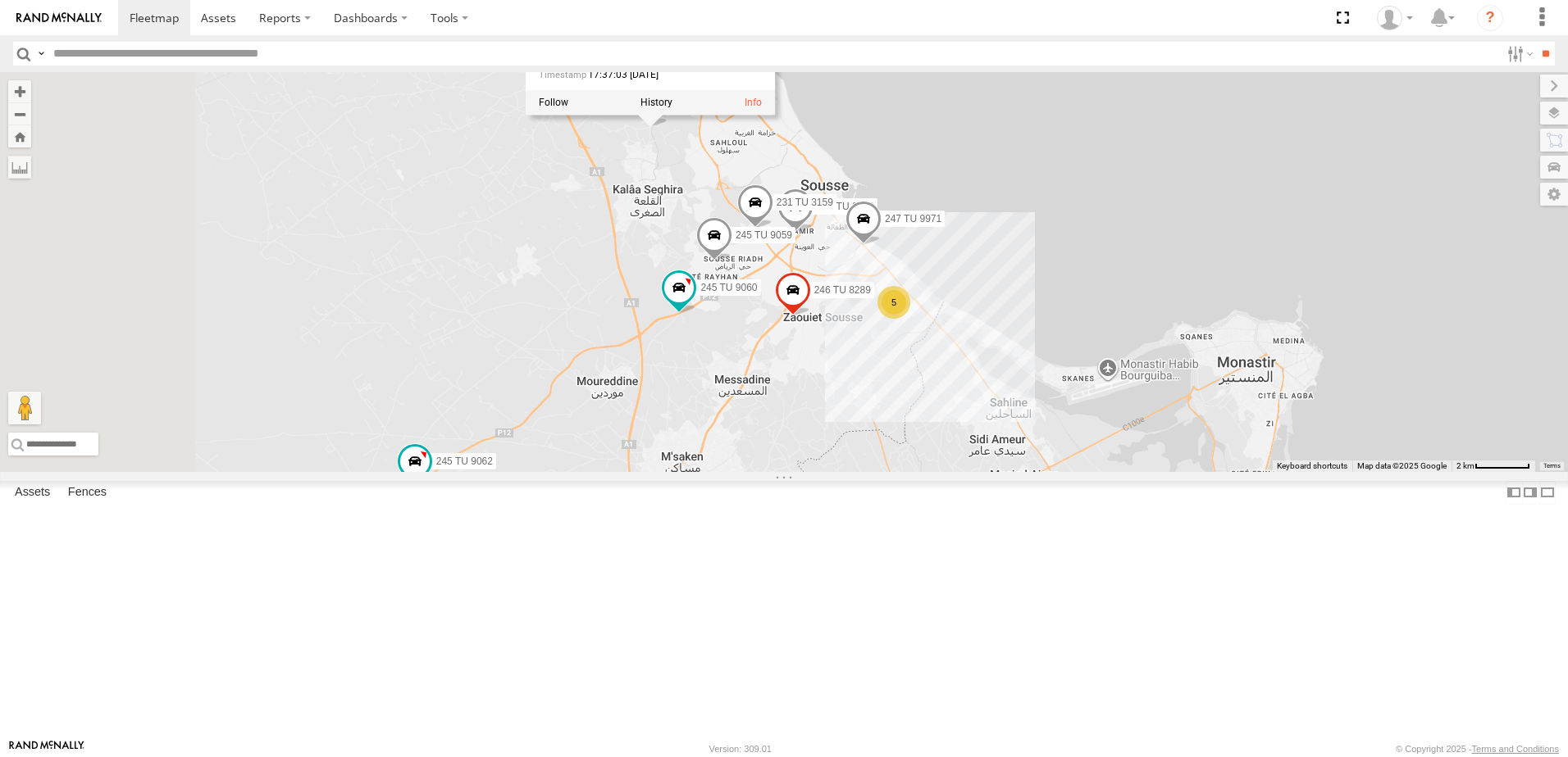
drag, startPoint x: 795, startPoint y: 389, endPoint x: 798, endPoint y: 239, distance: 150.0
click at [798, 239] on div "241 TU 2030 231 TU 3159 247 TU 9971 246 TU 8289 245 TU 9059 5 241 TU 2026 245 T…" at bounding box center [784, 272] width 1568 height 400
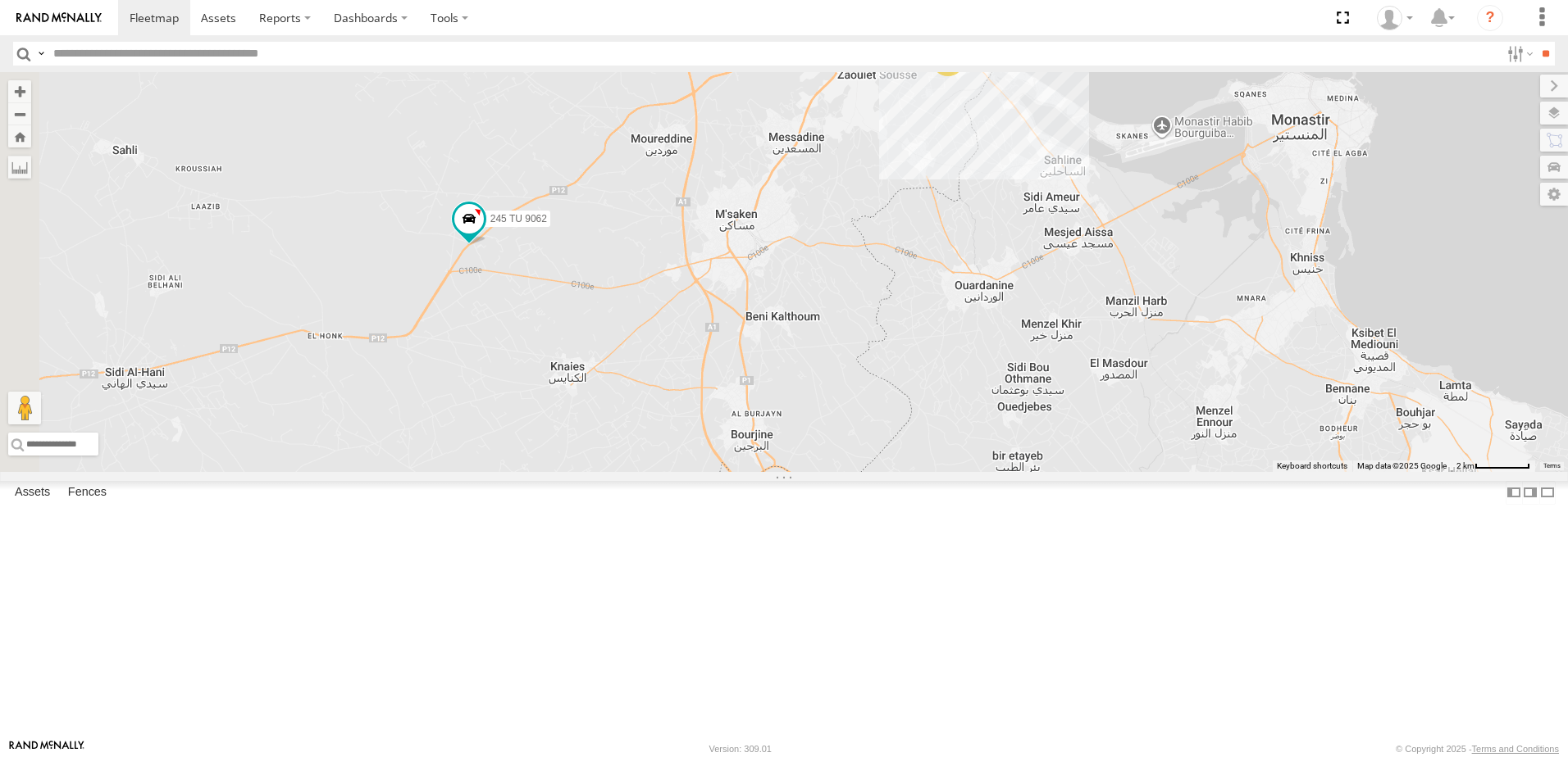
drag, startPoint x: 823, startPoint y: 293, endPoint x: 838, endPoint y: 289, distance: 15.5
click at [838, 289] on div "241 TU 2030 231 TU 3159 247 TU 9971 246 TU 8289 245 TU 9059 5 241 TU 2026 245 T…" at bounding box center [784, 272] width 1568 height 400
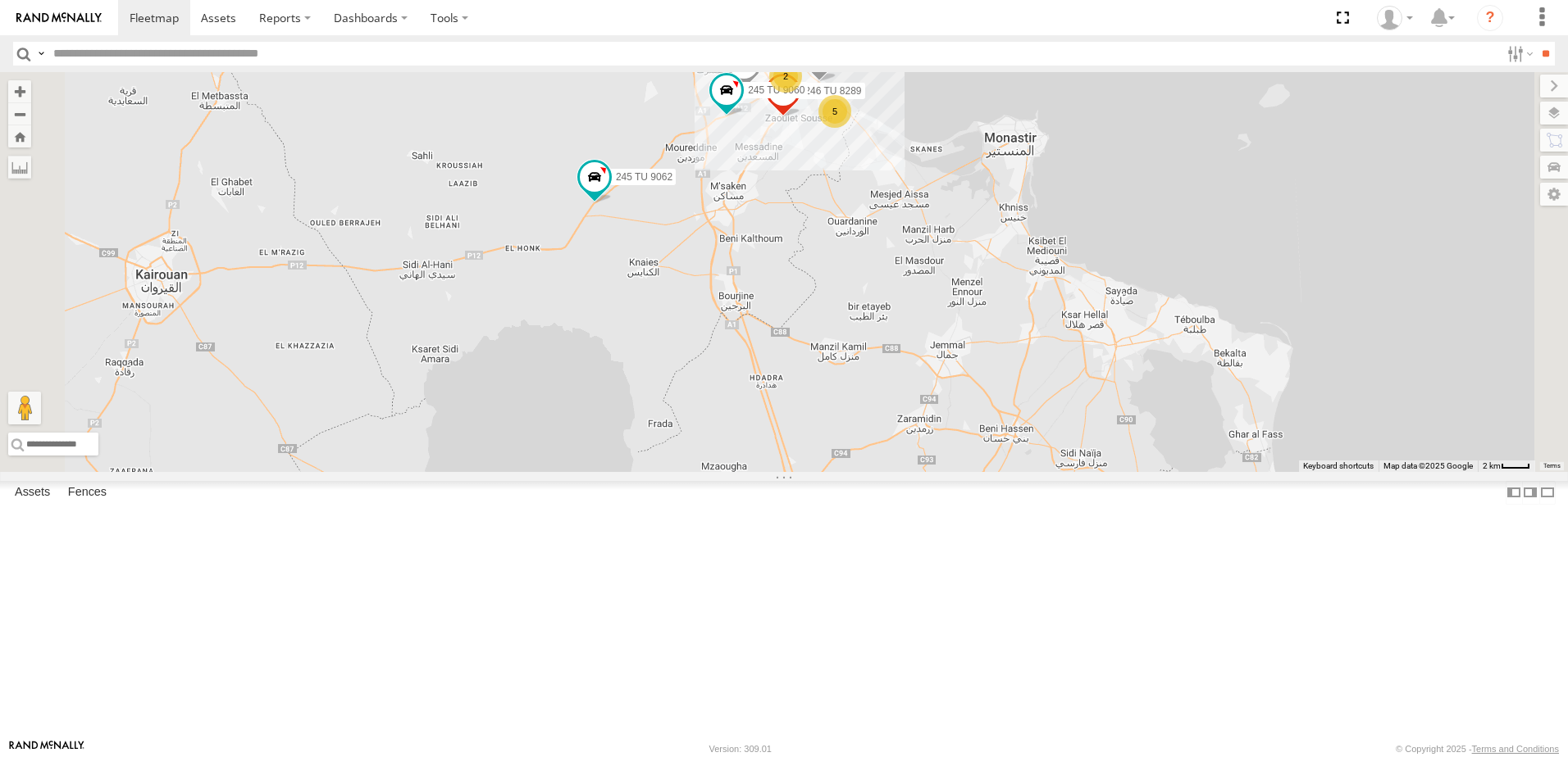
drag, startPoint x: 820, startPoint y: 380, endPoint x: 874, endPoint y: 376, distance: 54.1
click at [874, 376] on div "247 TU 9971 246 TU 8289 245 TU 9059 241 TU 2026 245 TU 9061 245 TU 9060 231 TU …" at bounding box center [784, 272] width 1568 height 400
click at [613, 204] on span at bounding box center [594, 180] width 36 height 44
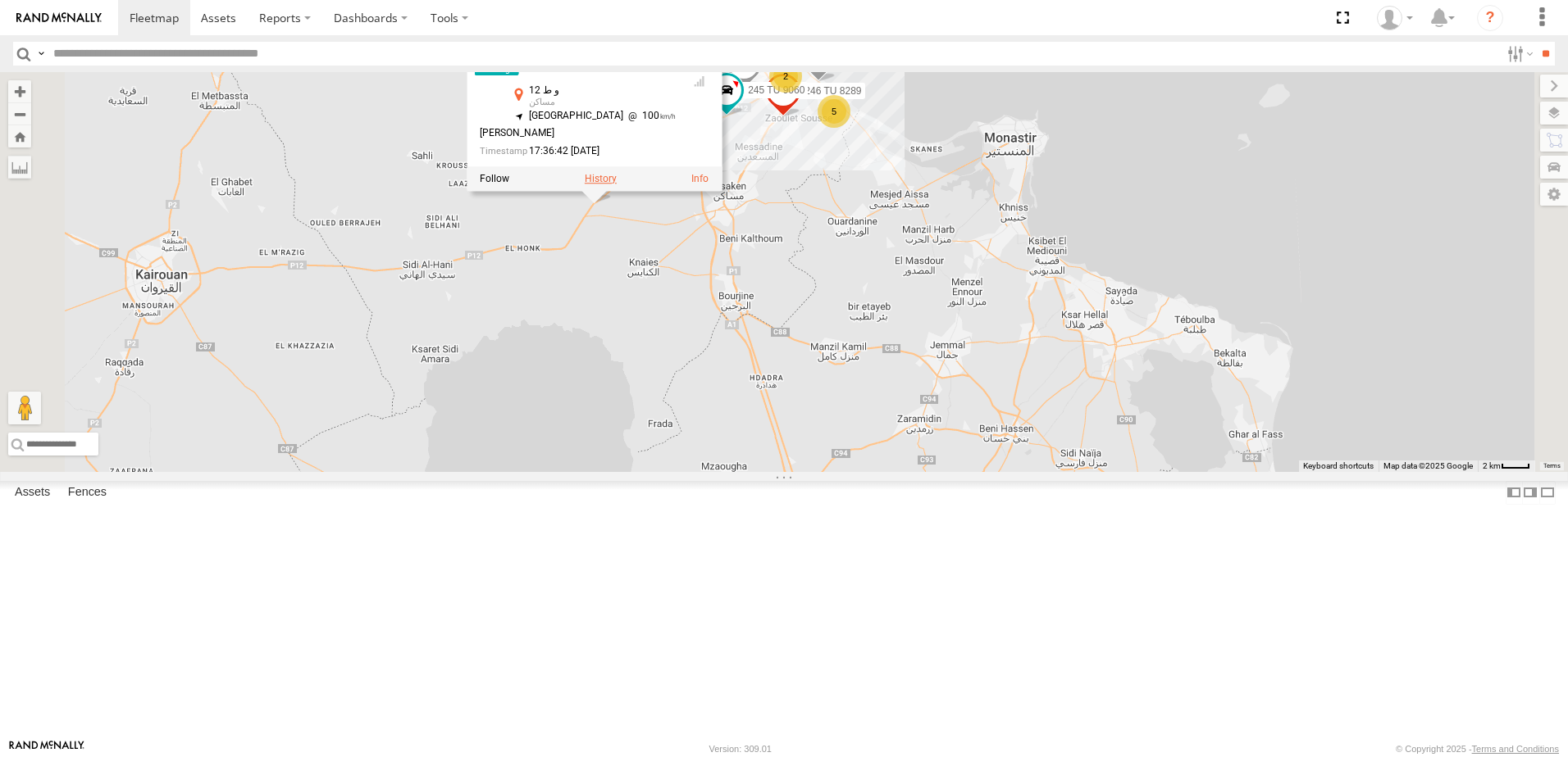
click at [617, 184] on label at bounding box center [600, 179] width 32 height 12
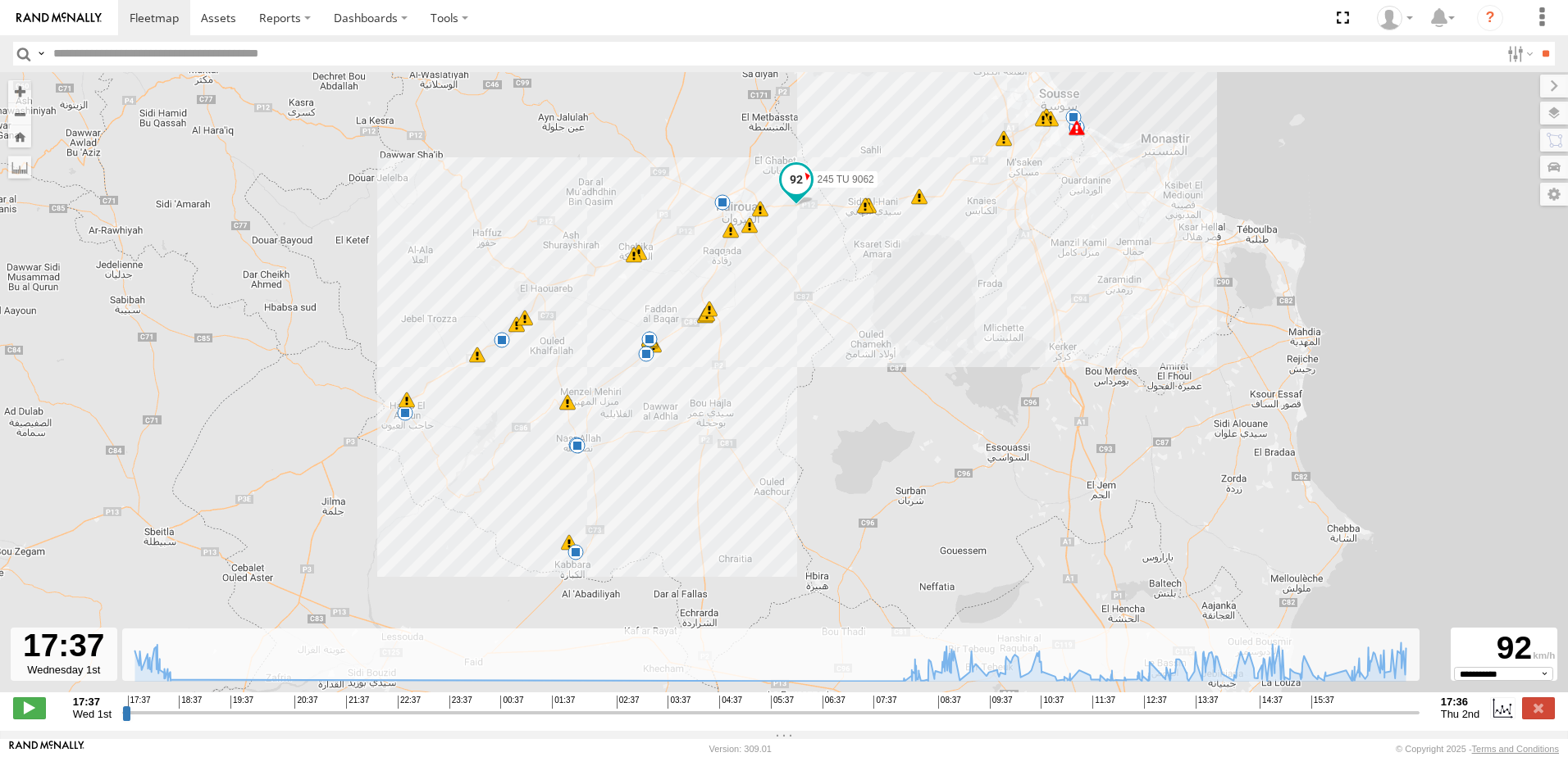
drag, startPoint x: 783, startPoint y: 332, endPoint x: 731, endPoint y: 267, distance: 83.2
click at [731, 267] on div "245 TU 9062 17:45 Wed 18:03 Wed 18:11 Wed 18:12 Wed 18:23 Wed 08:04 Thu 08:04 T…" at bounding box center [784, 391] width 1568 height 637
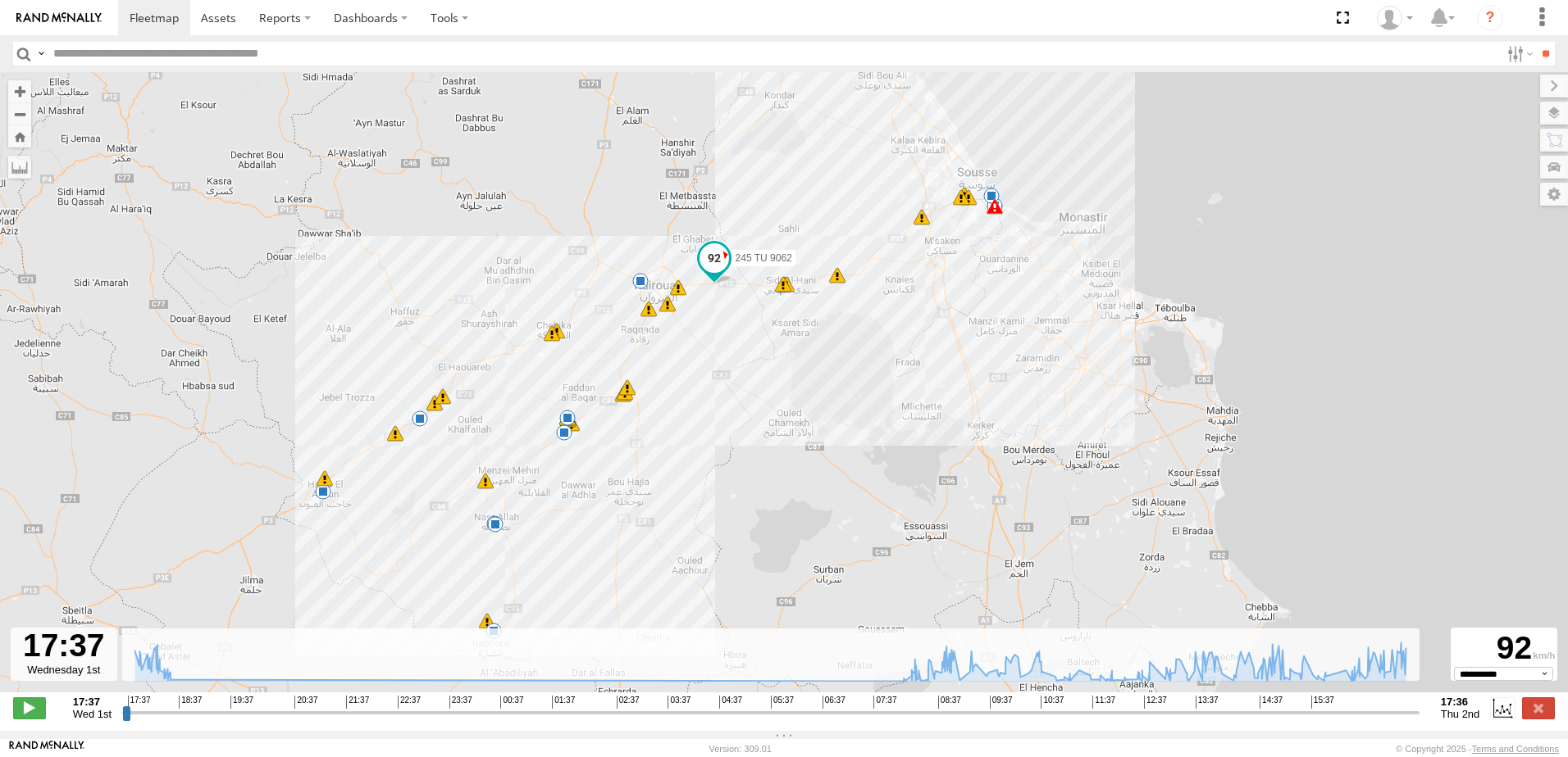
drag, startPoint x: 965, startPoint y: 299, endPoint x: 881, endPoint y: 380, distance: 116.7
click at [881, 380] on div "245 TU 9062 17:45 Wed 18:03 Wed 18:11 Wed 18:12 Wed 18:23 Wed 08:04 Thu 08:04 T…" at bounding box center [784, 391] width 1568 height 637
click at [87, 65] on input "text" at bounding box center [773, 53] width 1453 height 24
click at [1549, 62] on input "**" at bounding box center [1546, 53] width 19 height 24
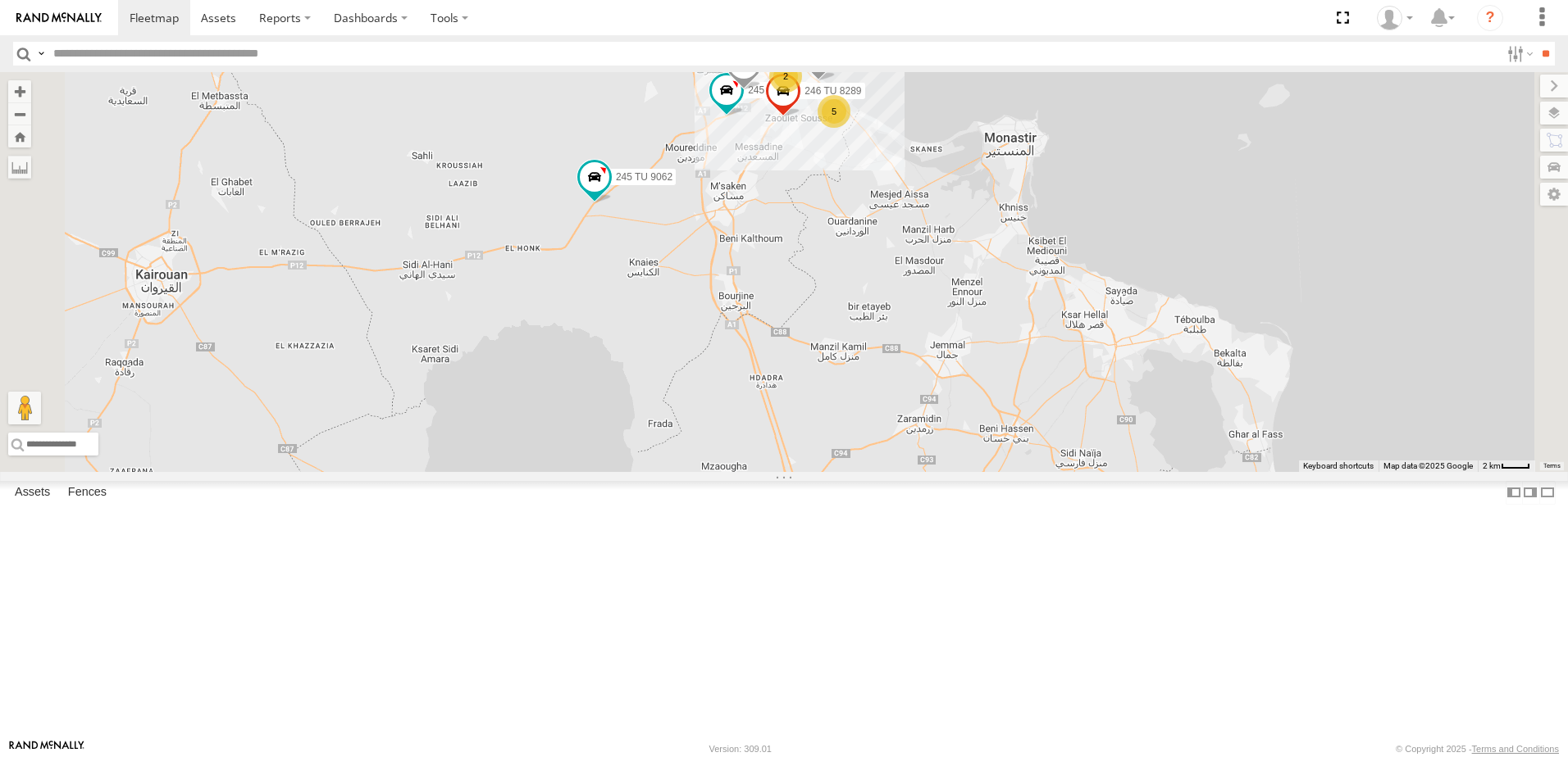
click at [942, 320] on div "241 TU 2026 245 TU 9062 2 5 245 TU 9061 245 TU 9060 247 TU 9971 231 TU 3158 246…" at bounding box center [784, 272] width 1568 height 400
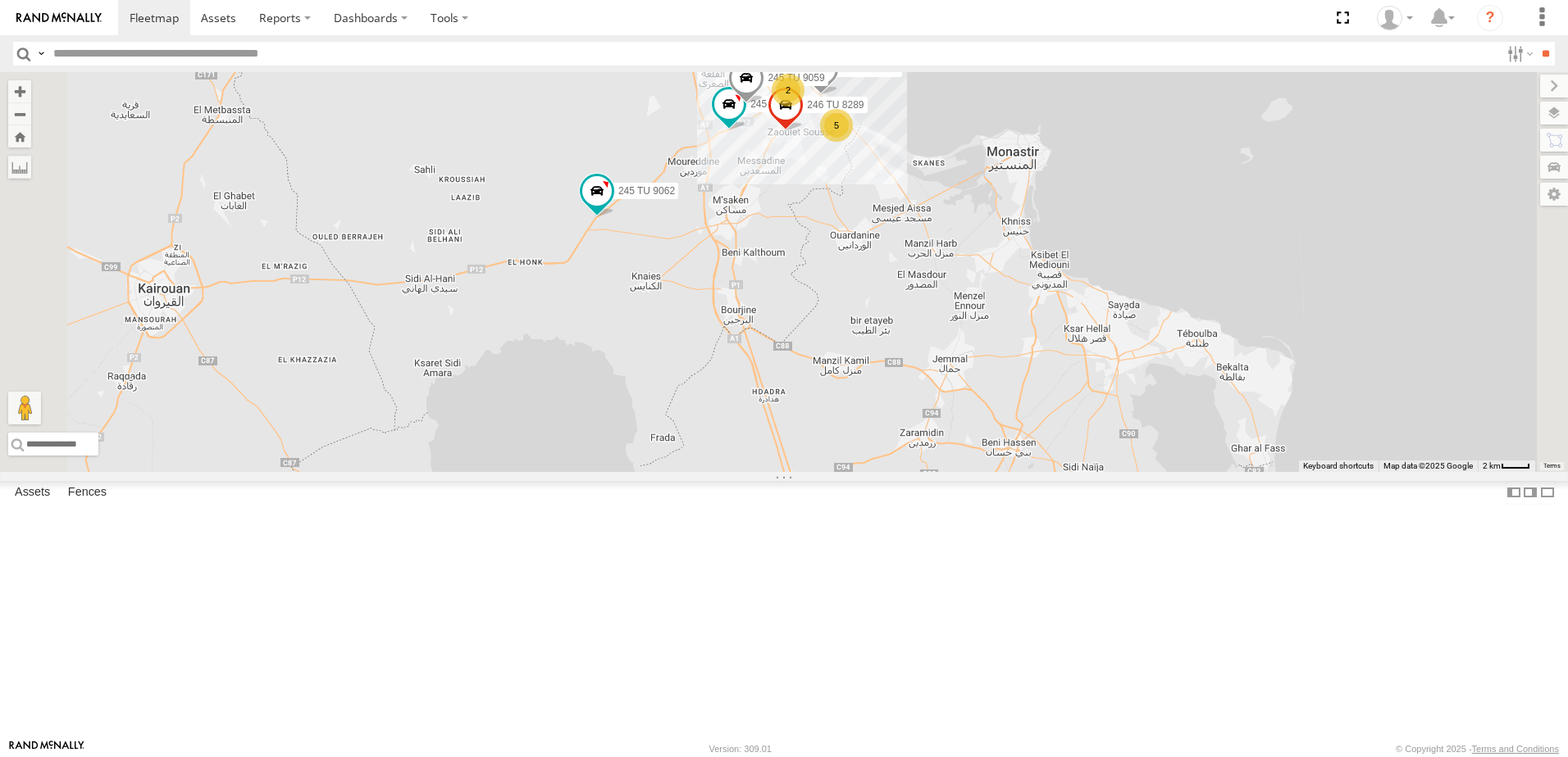
drag, startPoint x: 819, startPoint y: 203, endPoint x: 811, endPoint y: 310, distance: 107.3
click at [811, 310] on div "241 TU 2026 245 TU 9062 2 5 245 TU 9061 245 TU 9060 247 TU 9971 231 TU 3158 246…" at bounding box center [784, 272] width 1568 height 400
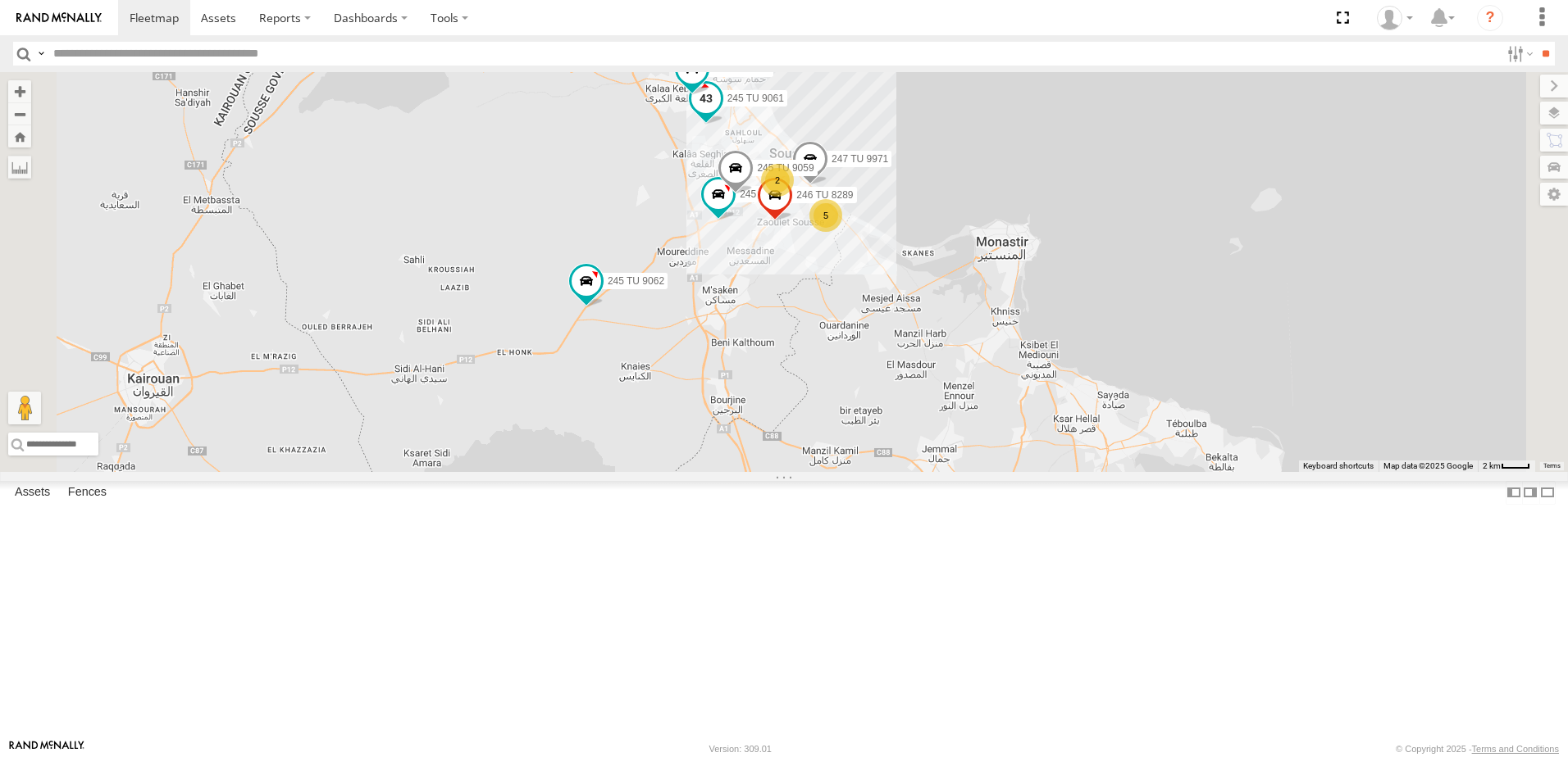
click at [721, 113] on span at bounding box center [707, 99] width 30 height 30
click at [706, 259] on div "241 TU 2026 245 TU 9062 2 5 245 TU 9061 245 TU 9060 247 TU 9971 231 TU 3158 246…" at bounding box center [784, 272] width 1568 height 400
click at [699, 32] on span at bounding box center [685, 18] width 30 height 30
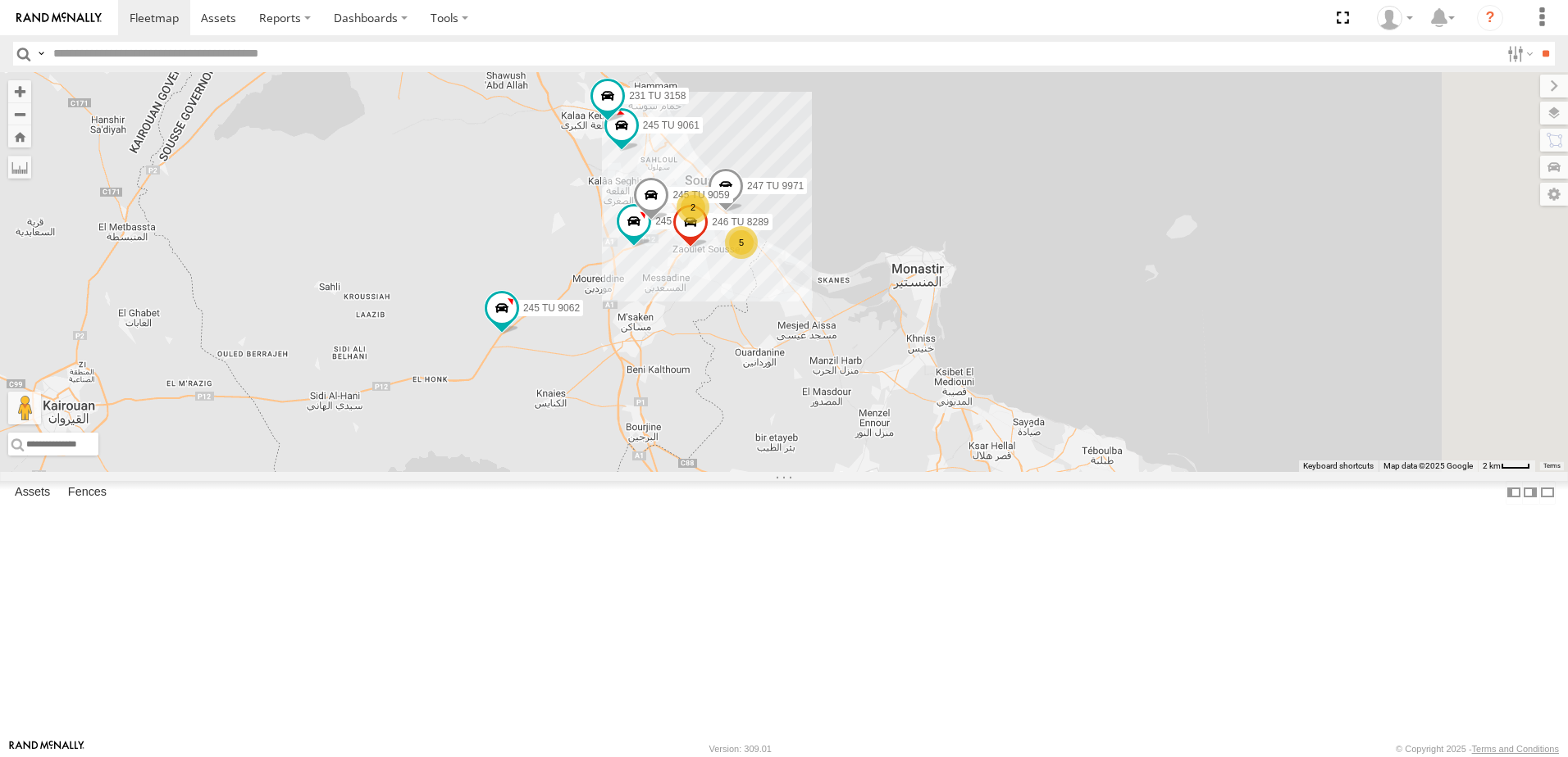
drag, startPoint x: 796, startPoint y: 298, endPoint x: 708, endPoint y: 327, distance: 92.7
click at [708, 327] on div "241 TU 2026 245 TU 9062 2 5 245 TU 9061 245 TU 9060 247 TU 9971 231 TU 3158 246…" at bounding box center [784, 272] width 1568 height 400
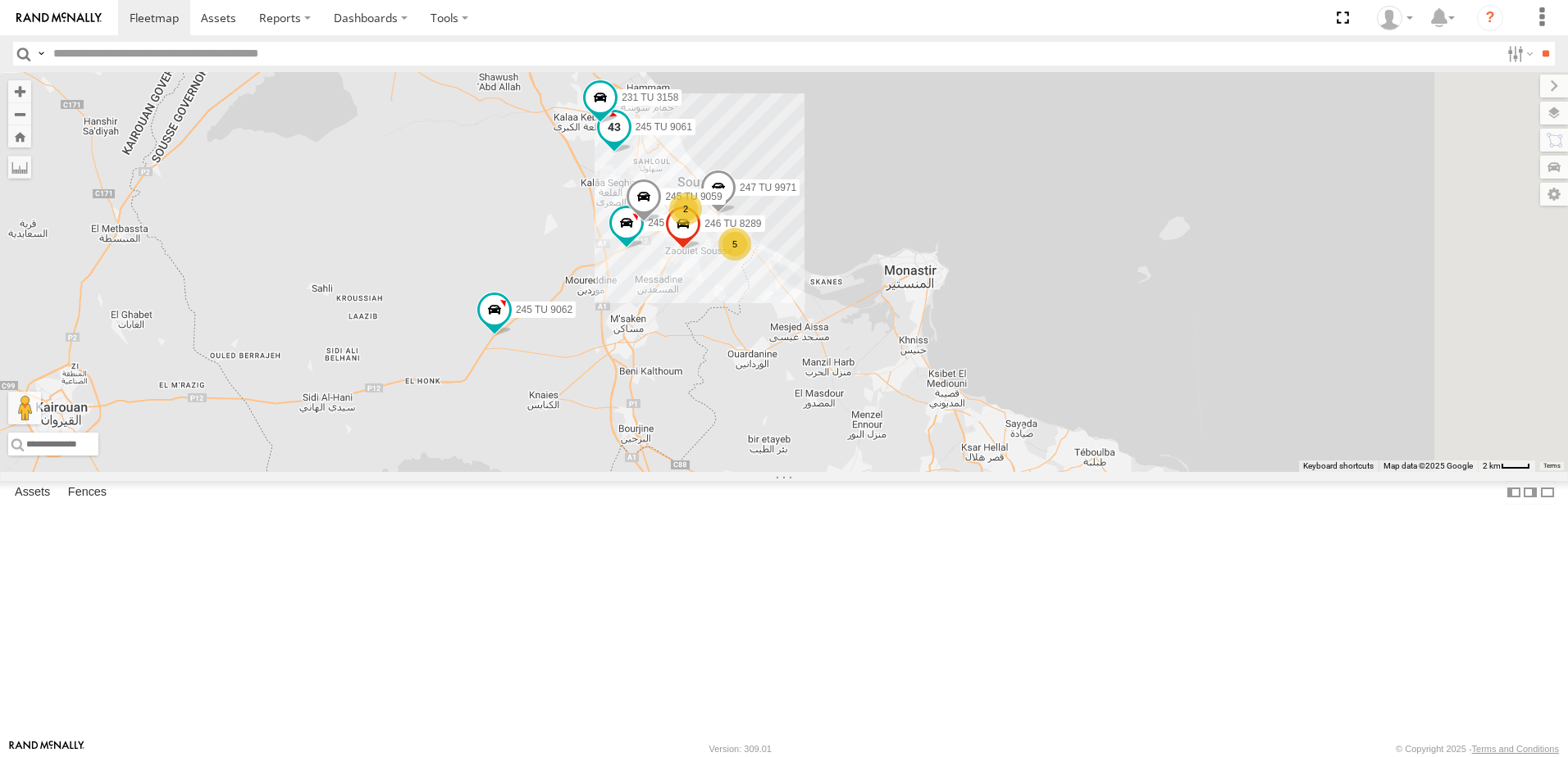
click at [633, 153] on span at bounding box center [614, 130] width 36 height 44
click at [644, 249] on span at bounding box center [626, 227] width 36 height 44
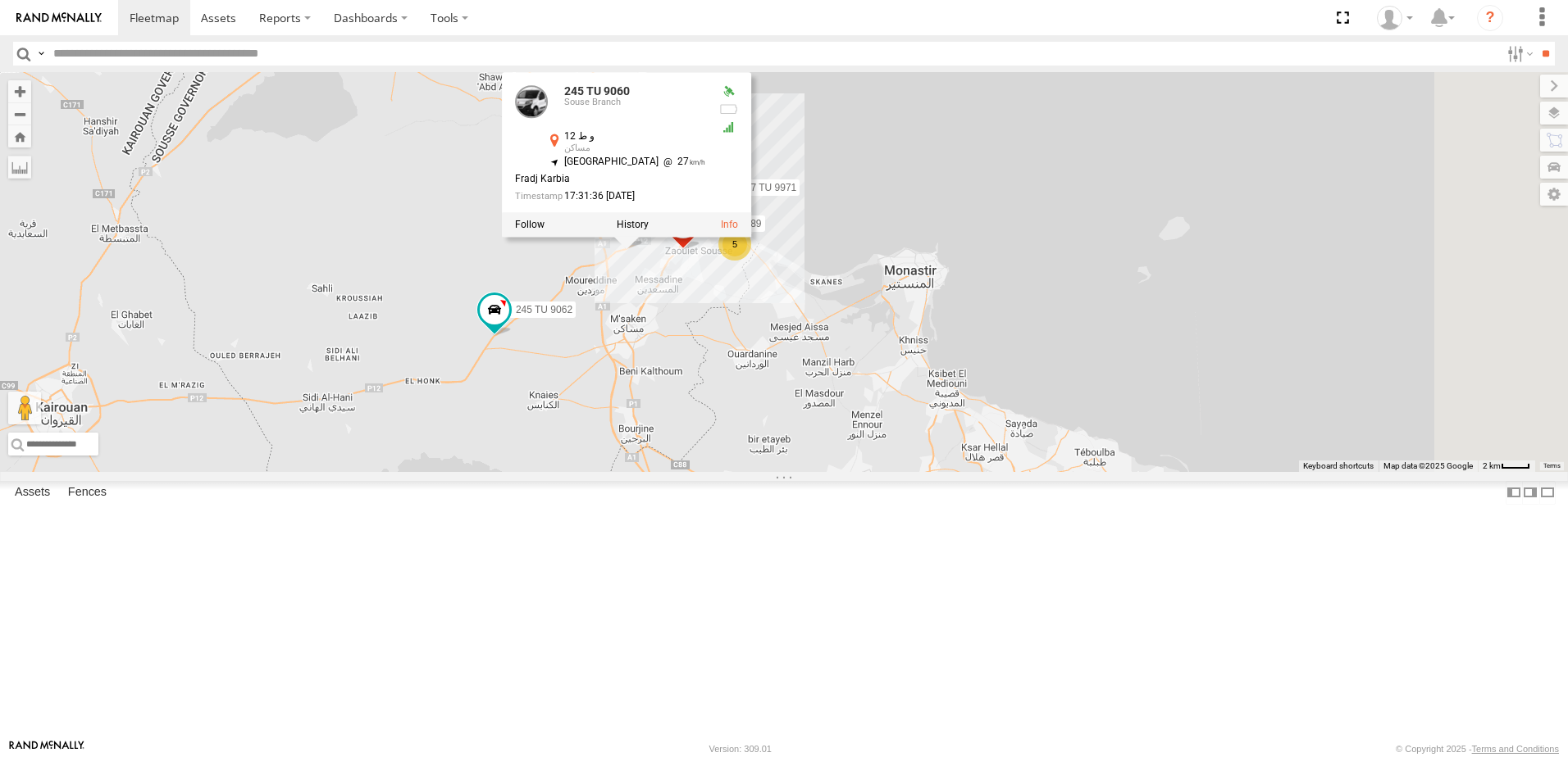
click at [752, 237] on div at bounding box center [627, 224] width 249 height 25
click at [648, 230] on label at bounding box center [633, 224] width 32 height 12
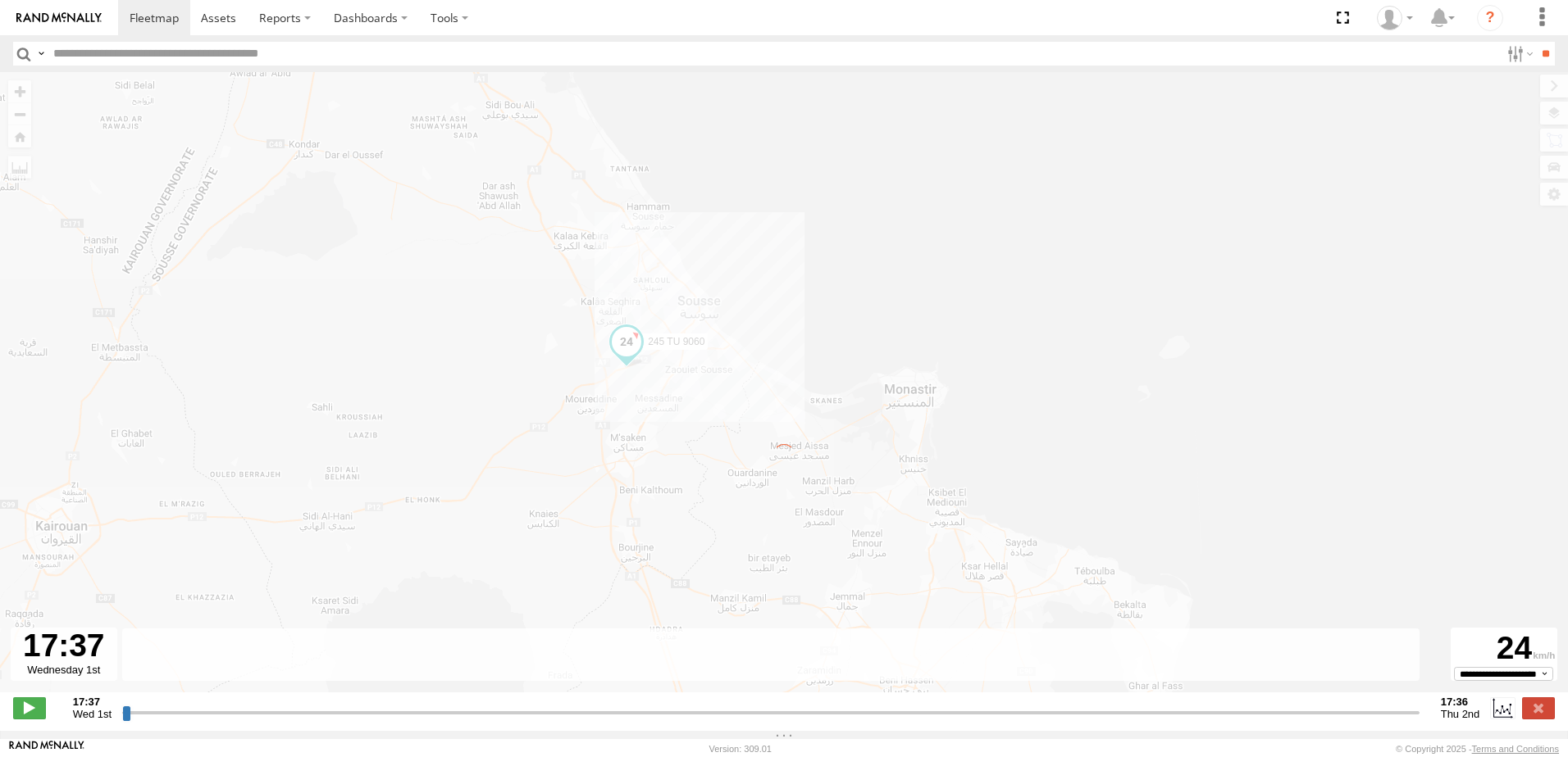
type input "**********"
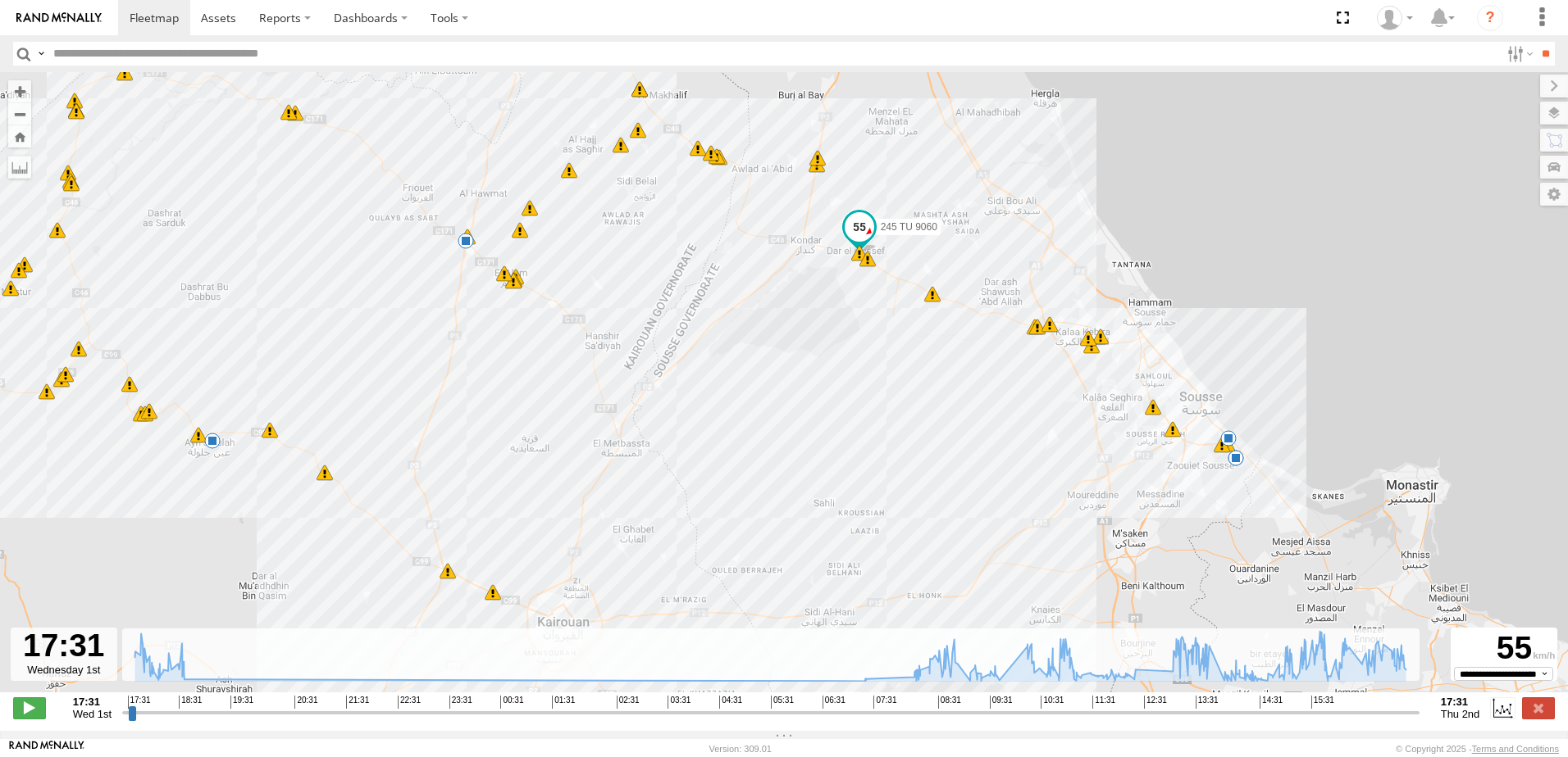
drag, startPoint x: 818, startPoint y: 344, endPoint x: 609, endPoint y: 337, distance: 209.1
click at [609, 337] on div "245 TU 9060 17:31 Wed 17:32 Wed 17:40 Wed 17:41 Wed 17:49 Wed 17:53 Wed 18:00 W…" at bounding box center [784, 391] width 1568 height 637
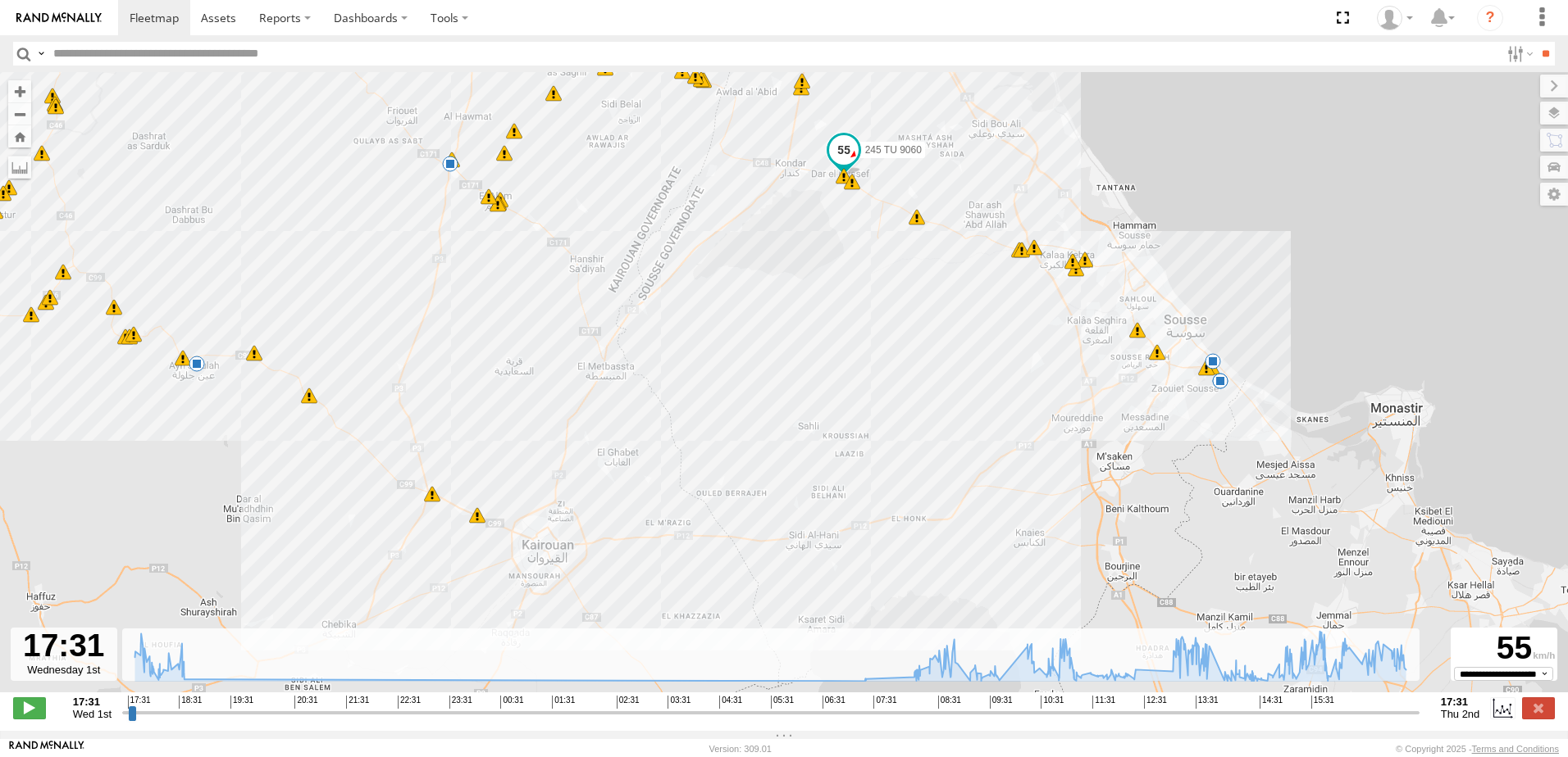
drag, startPoint x: 634, startPoint y: 563, endPoint x: 613, endPoint y: 482, distance: 83.7
click at [613, 482] on div "245 TU 9060 17:31 Wed 17:32 Wed 17:40 Wed 17:41 Wed 17:49 Wed 17:53 Wed 18:00 W…" at bounding box center [784, 391] width 1568 height 637
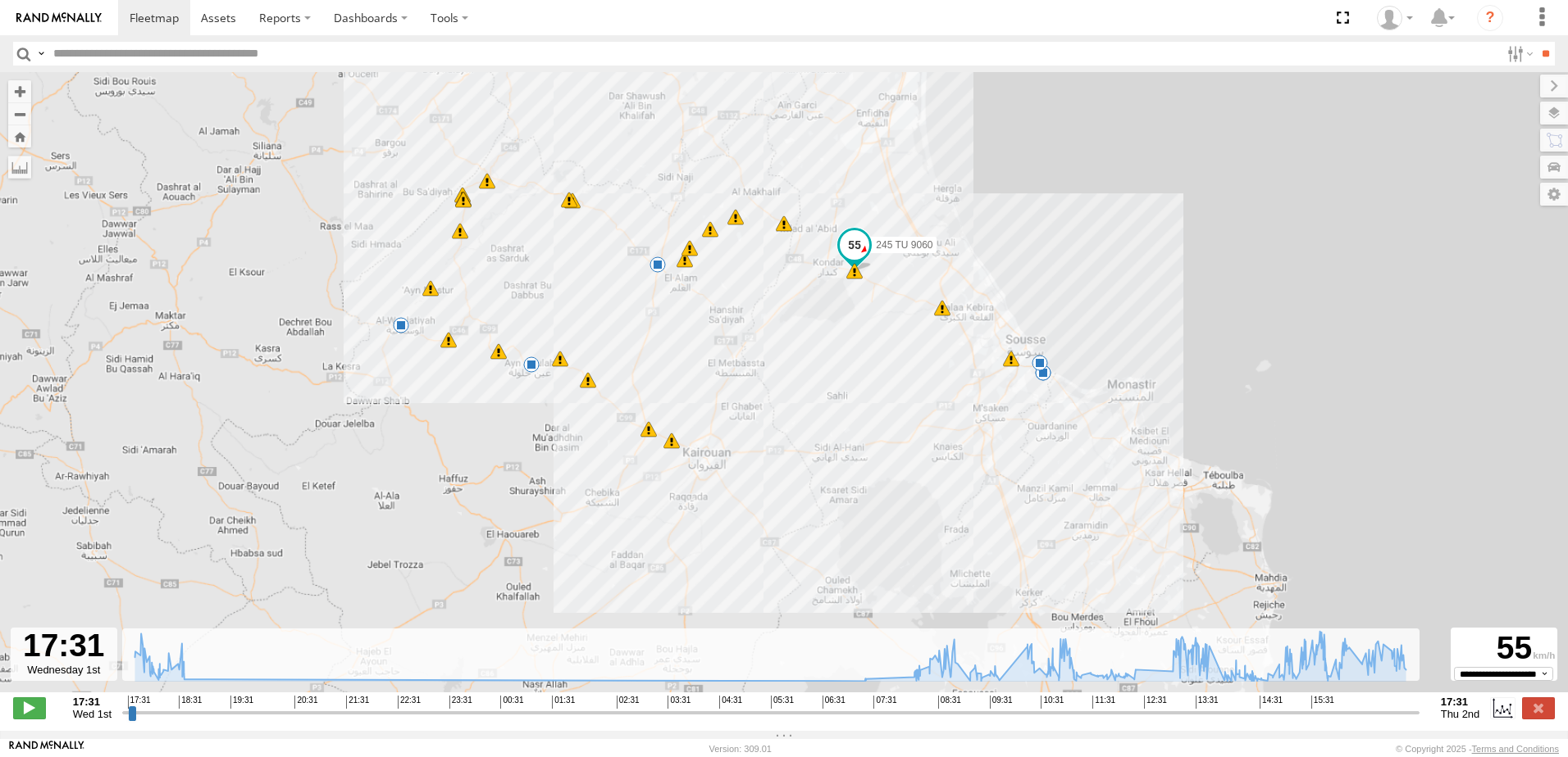
drag, startPoint x: 1023, startPoint y: 433, endPoint x: 897, endPoint y: 421, distance: 126.6
click at [897, 421] on div "245 TU 9060 18:33 Wed 07:33 Thu 08:31 Thu 11:00 Thu 11:03 Thu 11:06 Thu 12:18 T…" at bounding box center [784, 391] width 1568 height 637
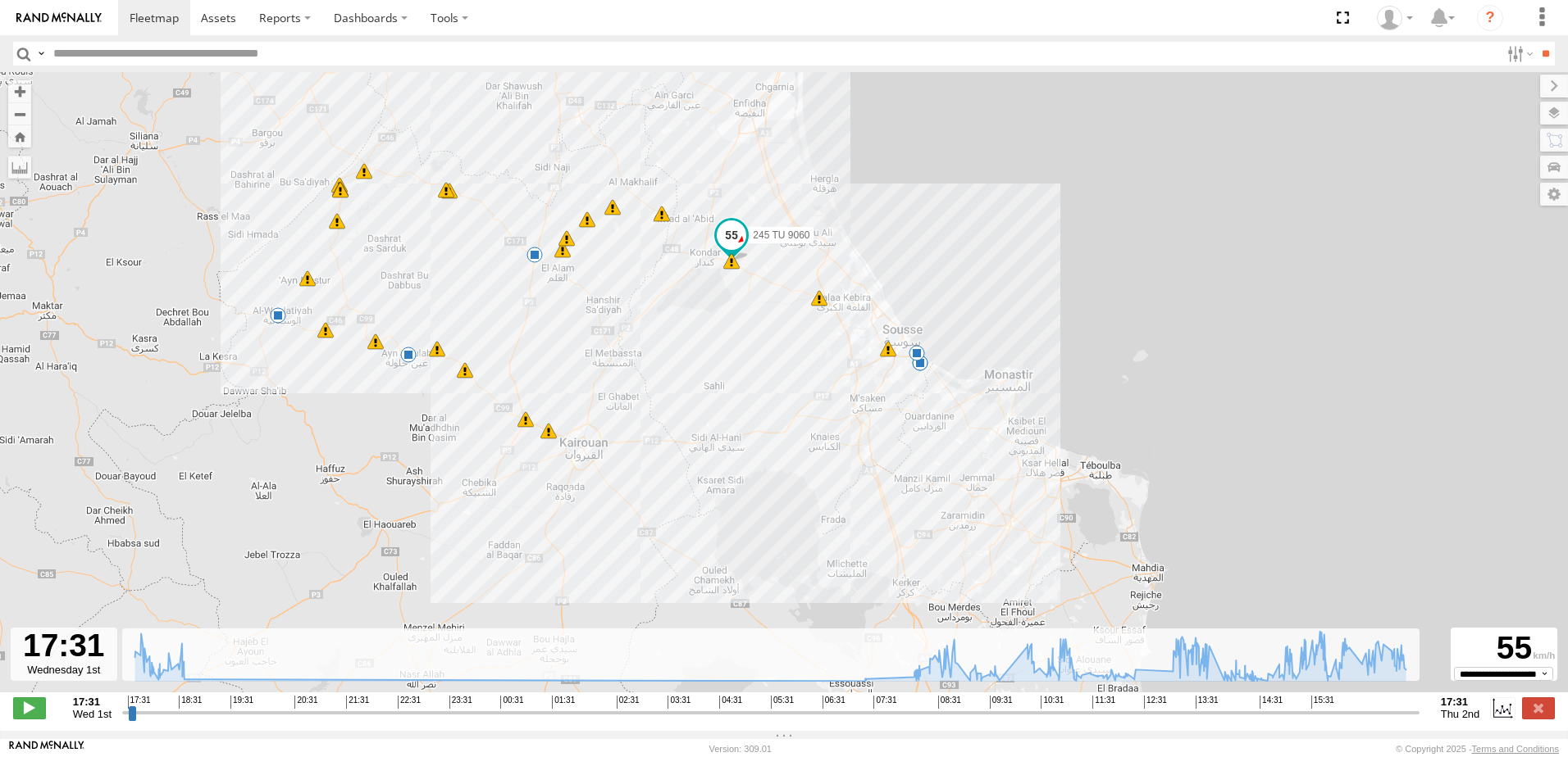
drag, startPoint x: 839, startPoint y: 369, endPoint x: 708, endPoint y: 356, distance: 131.6
click at [708, 356] on div "245 TU 9060 18:33 Wed 07:33 Thu 08:31 Thu 11:00 Thu 11:03 Thu 11:06 Thu 12:18 T…" at bounding box center [784, 391] width 1568 height 637
